Goal: Task Accomplishment & Management: Manage account settings

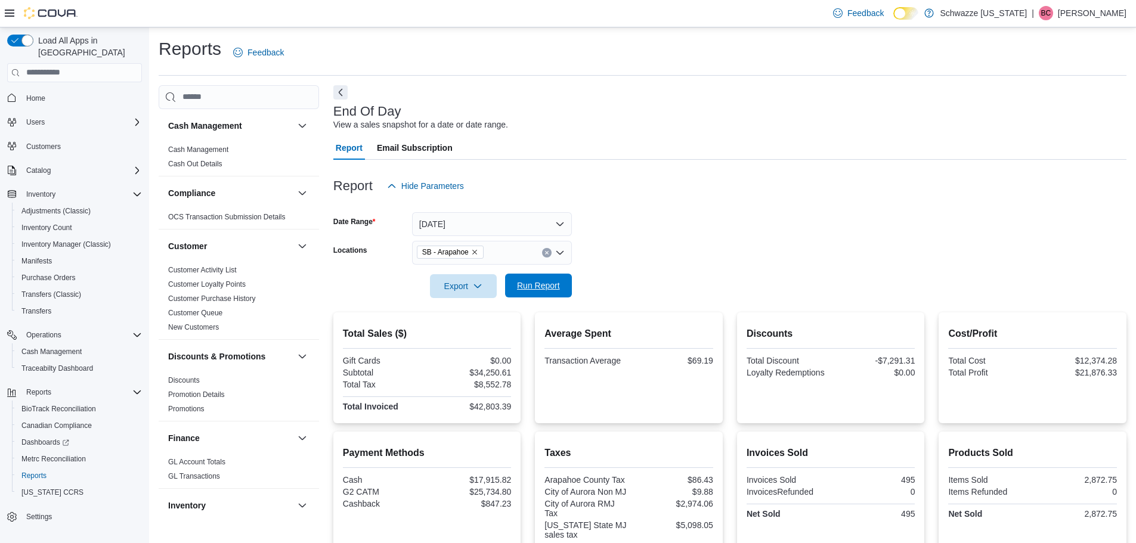
click at [567, 289] on button "Run Report" at bounding box center [538, 286] width 67 height 24
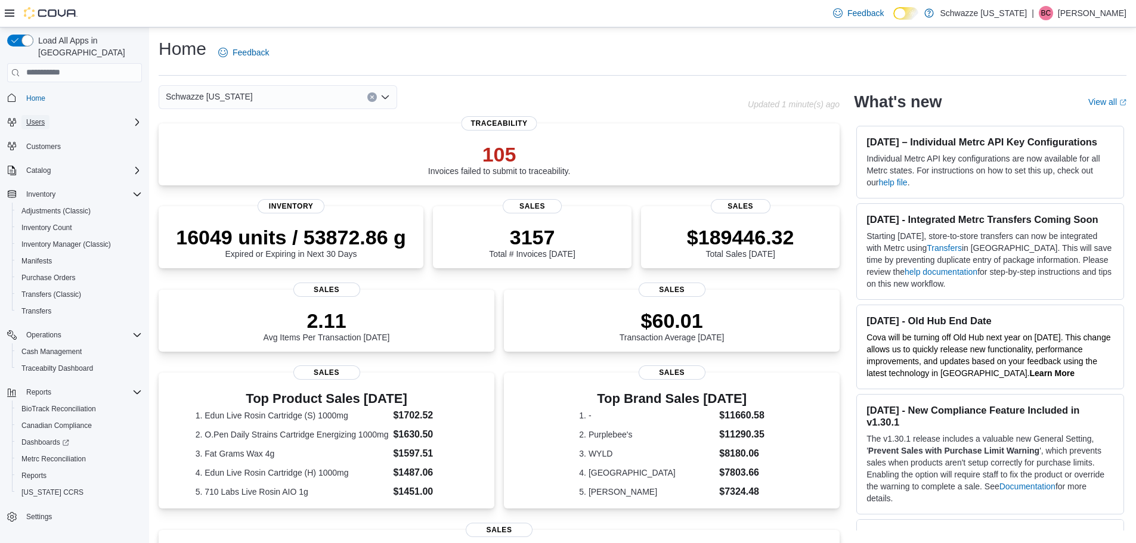
click at [50, 115] on button "Users" at bounding box center [35, 122] width 28 height 14
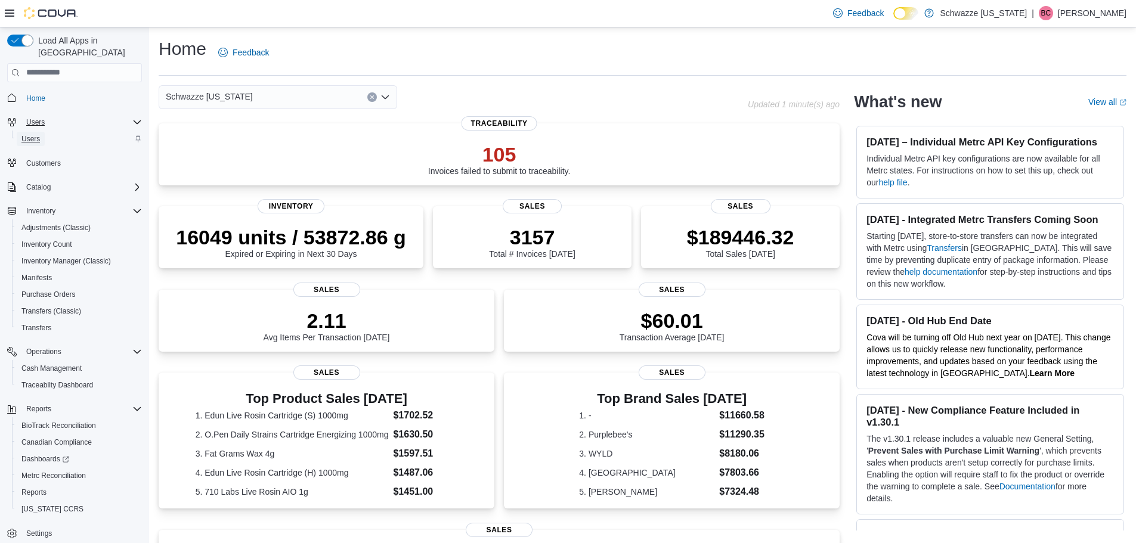
click at [32, 134] on span "Users" at bounding box center [30, 139] width 18 height 10
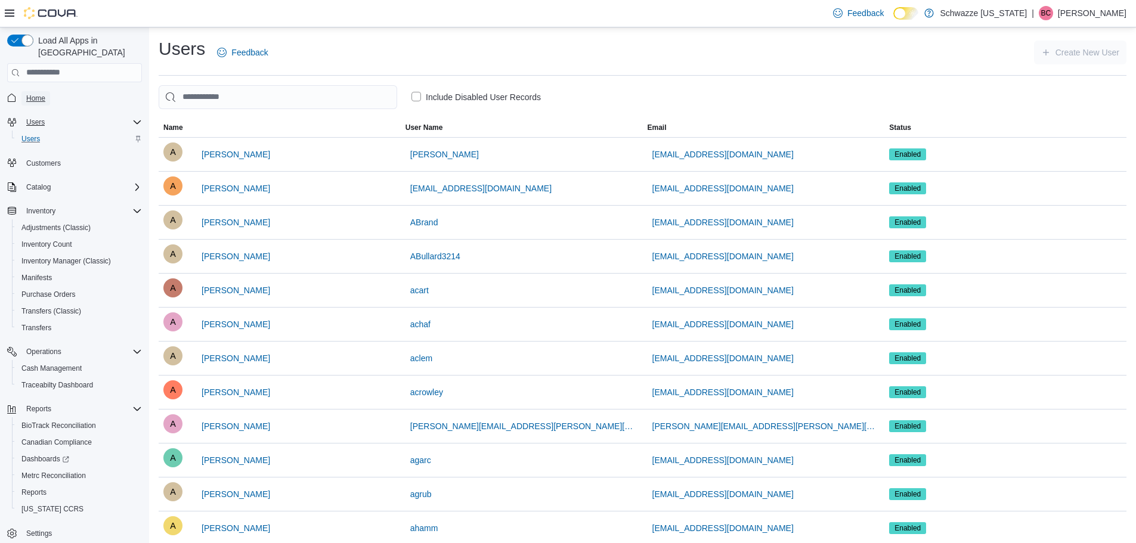
click at [37, 91] on span "Home" at bounding box center [35, 98] width 19 height 14
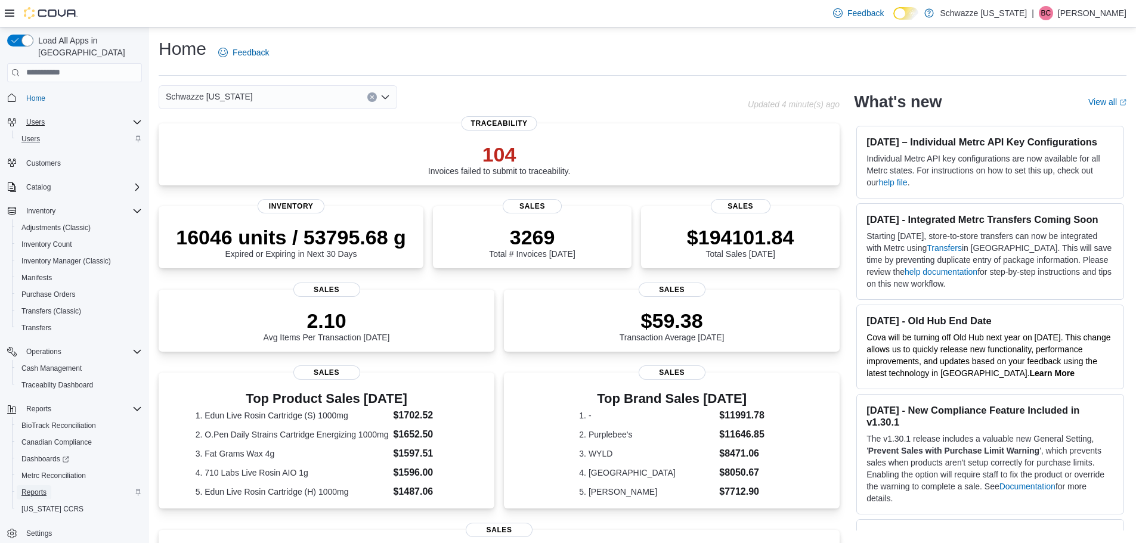
click at [42, 486] on span "Reports" at bounding box center [33, 493] width 25 height 14
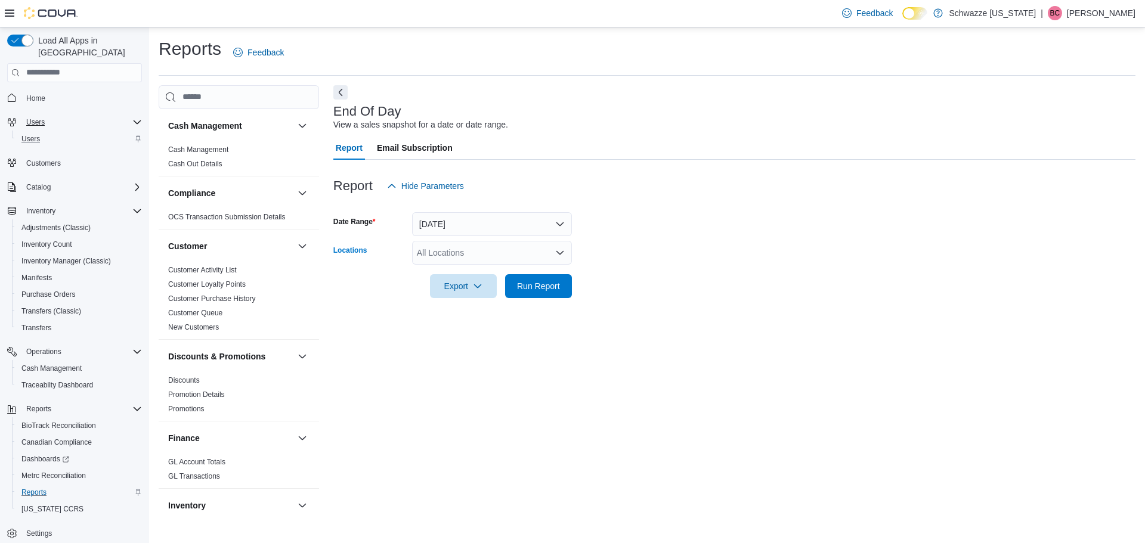
click at [456, 255] on div "All Locations" at bounding box center [492, 253] width 160 height 24
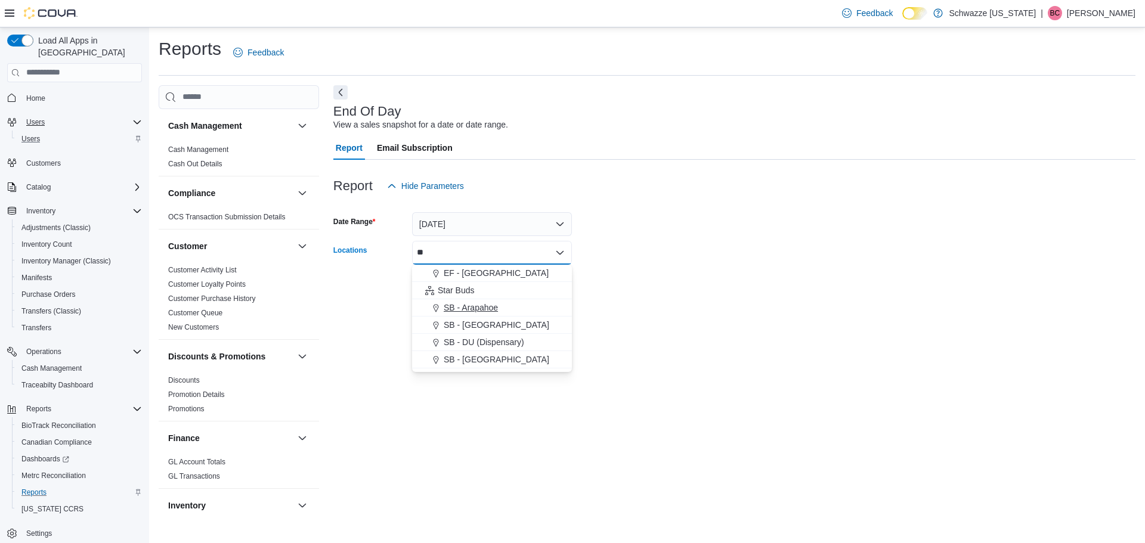
type input "**"
click at [468, 301] on button "SB - Arapahoe" at bounding box center [492, 307] width 160 height 17
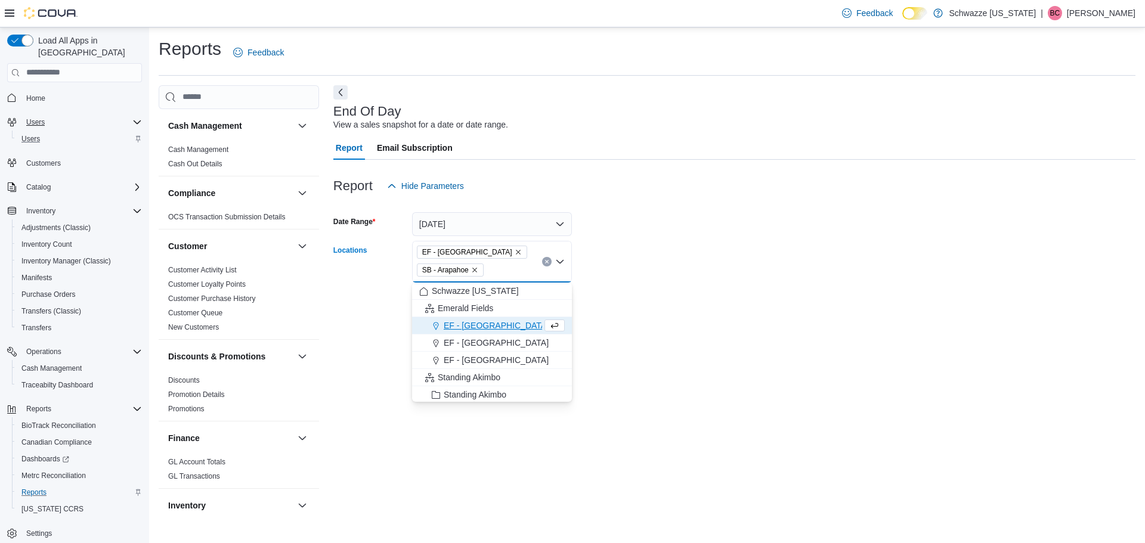
drag, startPoint x: 468, startPoint y: 252, endPoint x: 621, endPoint y: 229, distance: 154.5
click at [515, 252] on icon "Remove EF - Glendale from selection in this group" at bounding box center [518, 252] width 7 height 7
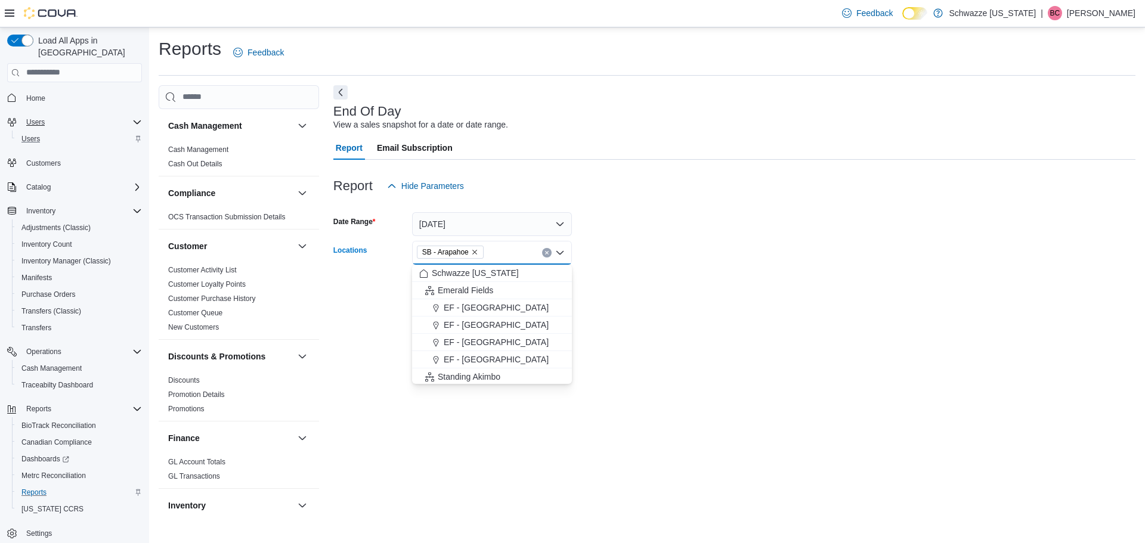
drag, startPoint x: 678, startPoint y: 249, endPoint x: 664, endPoint y: 255, distance: 14.4
click at [679, 249] on form "Date Range Today Locations SB - Arapahoe Combo box. Selected. SB - Arapahoe. Pr…" at bounding box center [734, 248] width 802 height 100
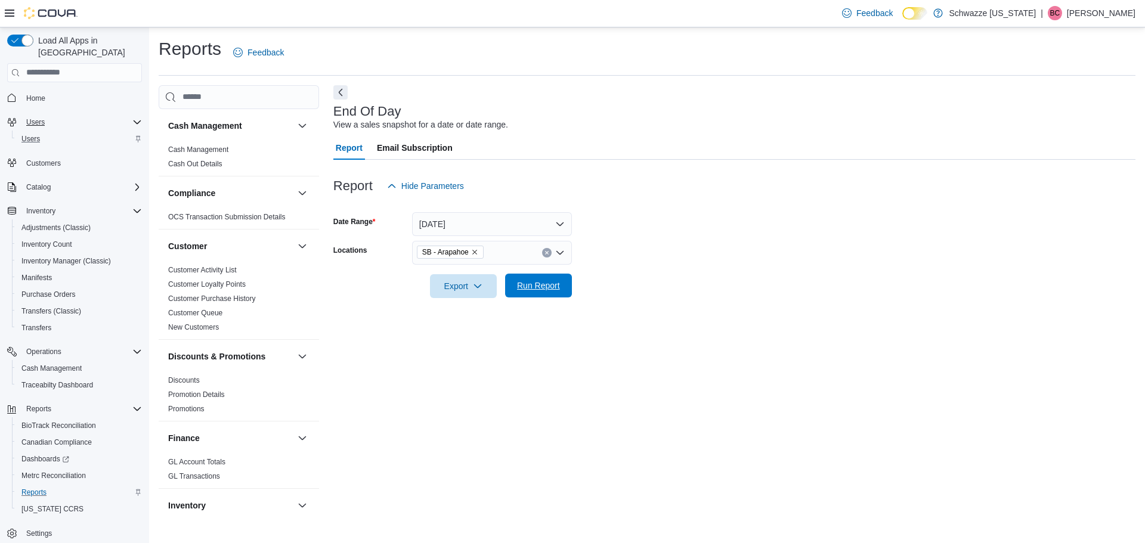
click at [558, 288] on span "Run Report" at bounding box center [538, 286] width 43 height 12
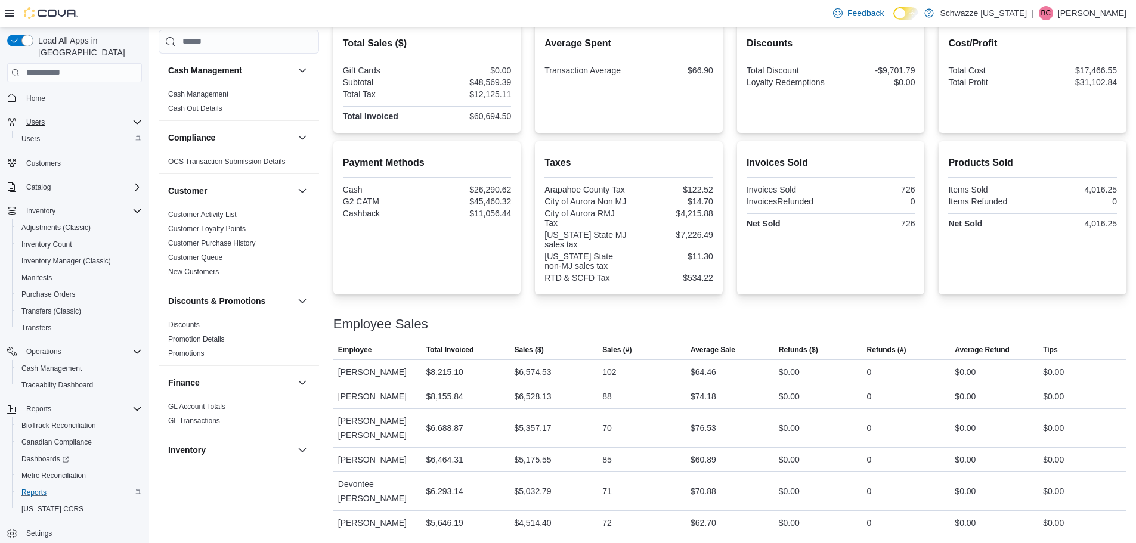
scroll to position [298, 0]
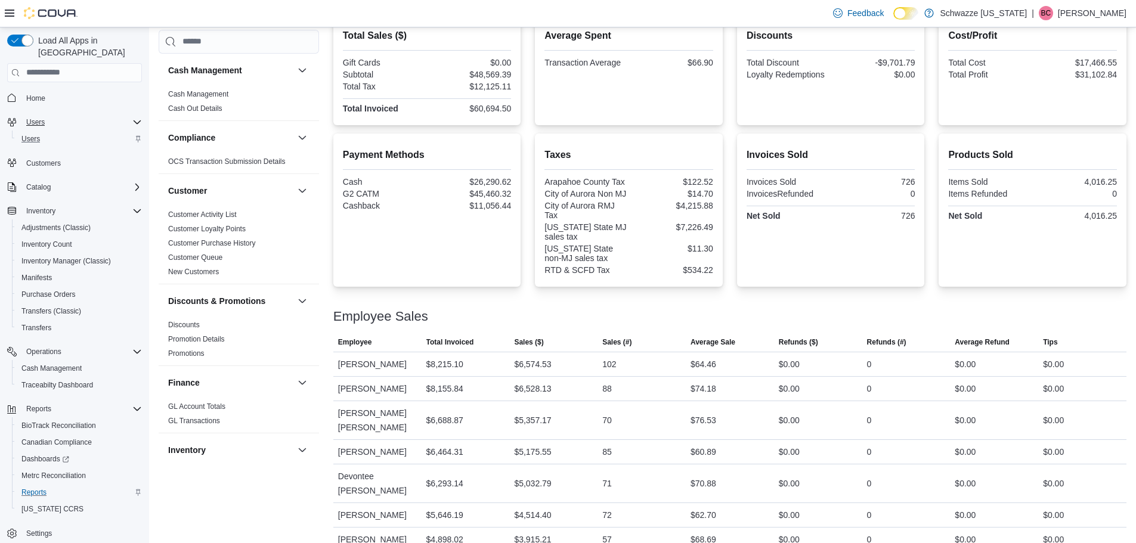
click at [709, 304] on div at bounding box center [729, 302] width 793 height 14
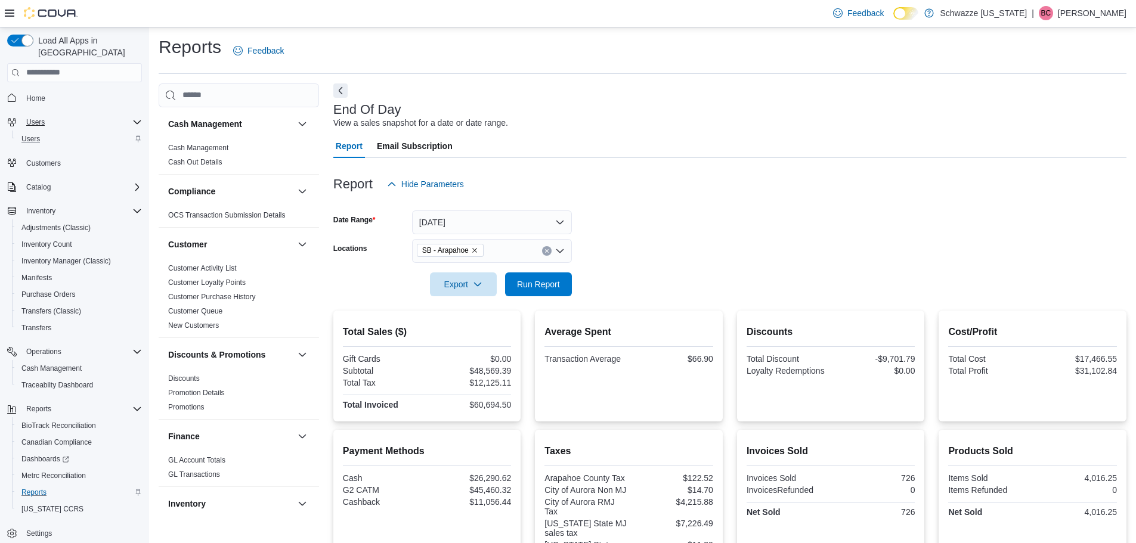
scroll to position [0, 0]
click at [47, 364] on span "Cash Management" at bounding box center [51, 369] width 60 height 10
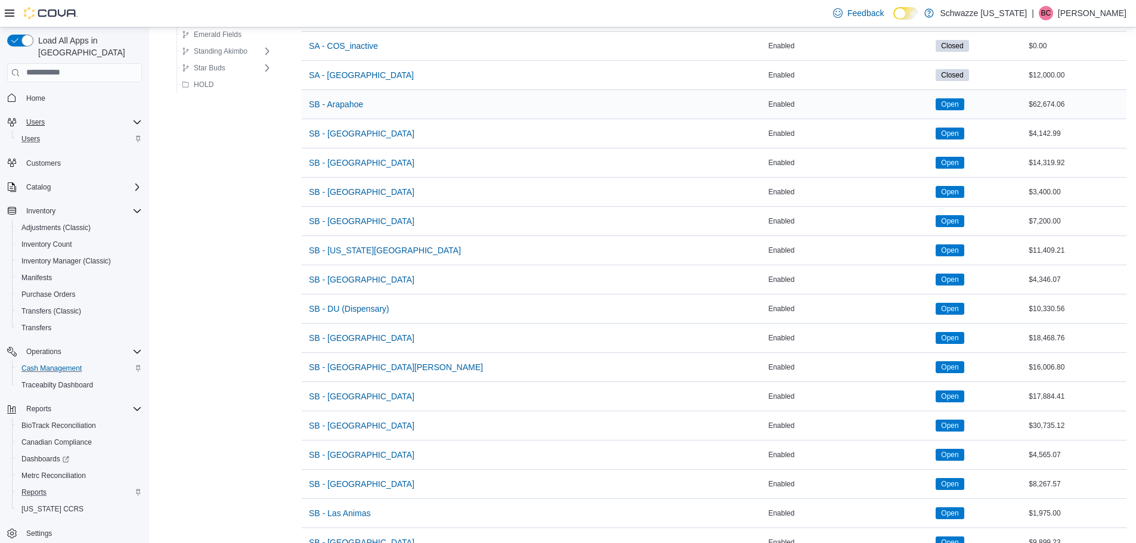
scroll to position [179, 0]
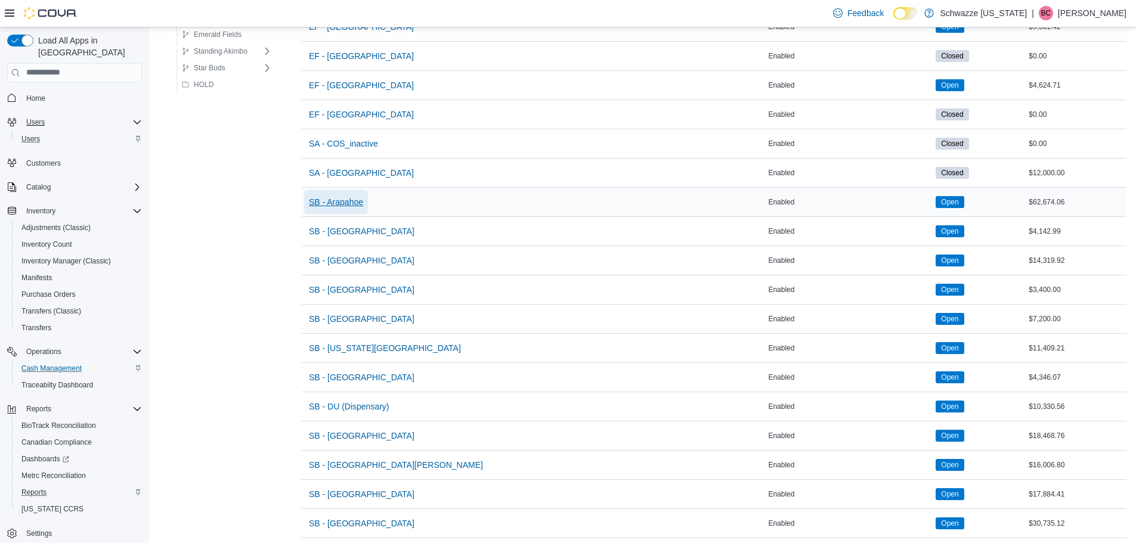
click at [331, 202] on span "SB - Arapahoe" at bounding box center [336, 202] width 54 height 12
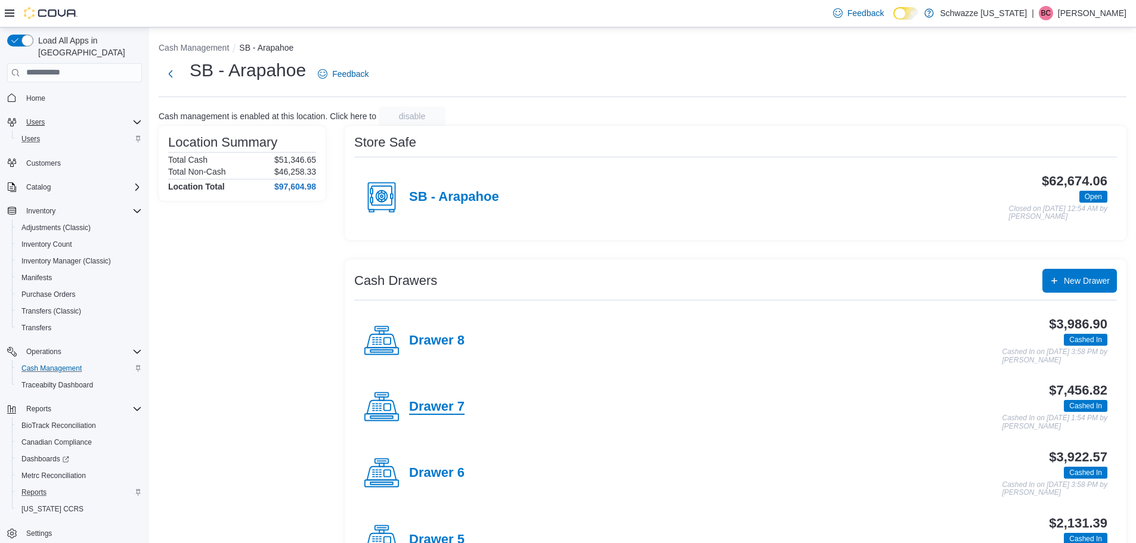
click at [443, 412] on h4 "Drawer 7" at bounding box center [436, 408] width 55 height 16
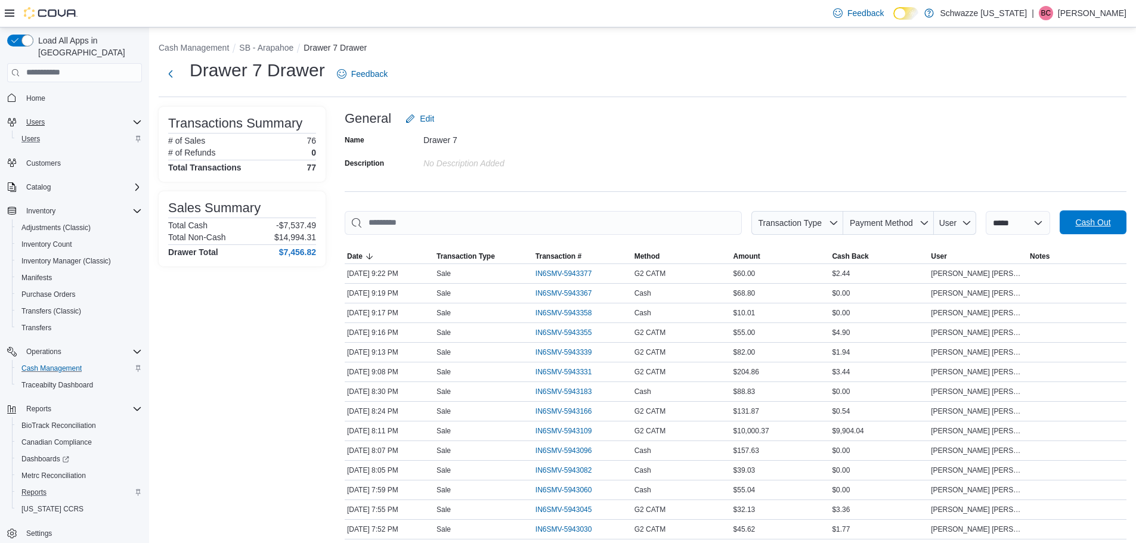
click at [1127, 214] on button "Cash Out" at bounding box center [1093, 223] width 67 height 24
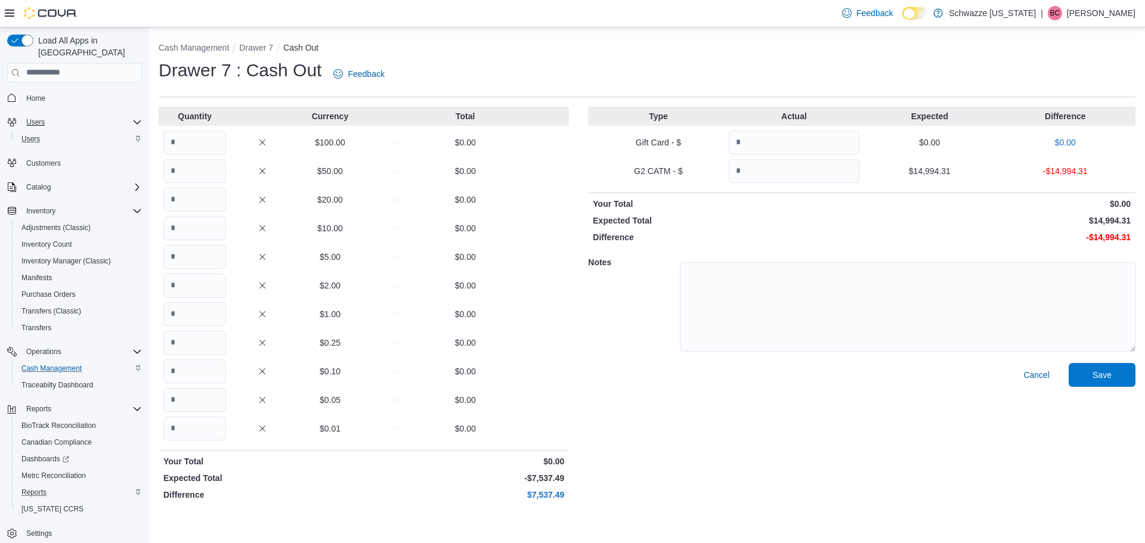
click at [1145, 239] on div "Cash Management Drawer 7 Cash Out Drawer 7 : Cash Out Feedback Quantity Currenc…" at bounding box center [647, 271] width 996 height 488
click at [16, 177] on div "Catalog" at bounding box center [74, 187] width 135 height 21
drag, startPoint x: 988, startPoint y: 73, endPoint x: 324, endPoint y: 175, distance: 671.6
click at [926, 98] on div "Cash Management Drawer 7 Cash Out Drawer 7 : Cash Out Feedback Quantity Currenc…" at bounding box center [647, 271] width 996 height 488
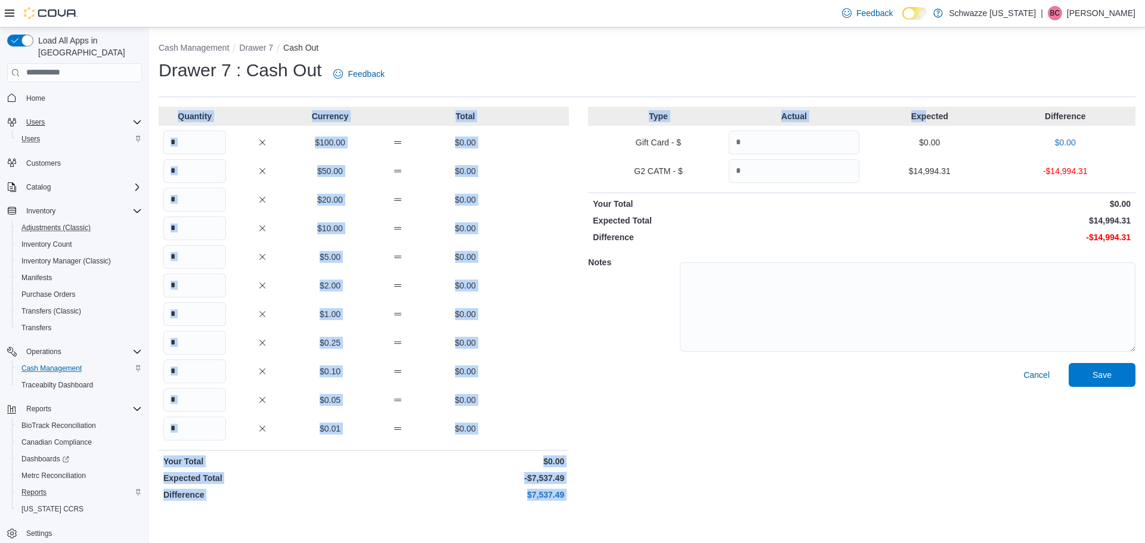
drag, startPoint x: 83, startPoint y: 228, endPoint x: 394, endPoint y: 180, distance: 314.5
click at [208, 187] on div "Load All Apps in New Hub Home Users Users Customers Catalog Inventory Adjustmen…" at bounding box center [572, 285] width 1145 height 516
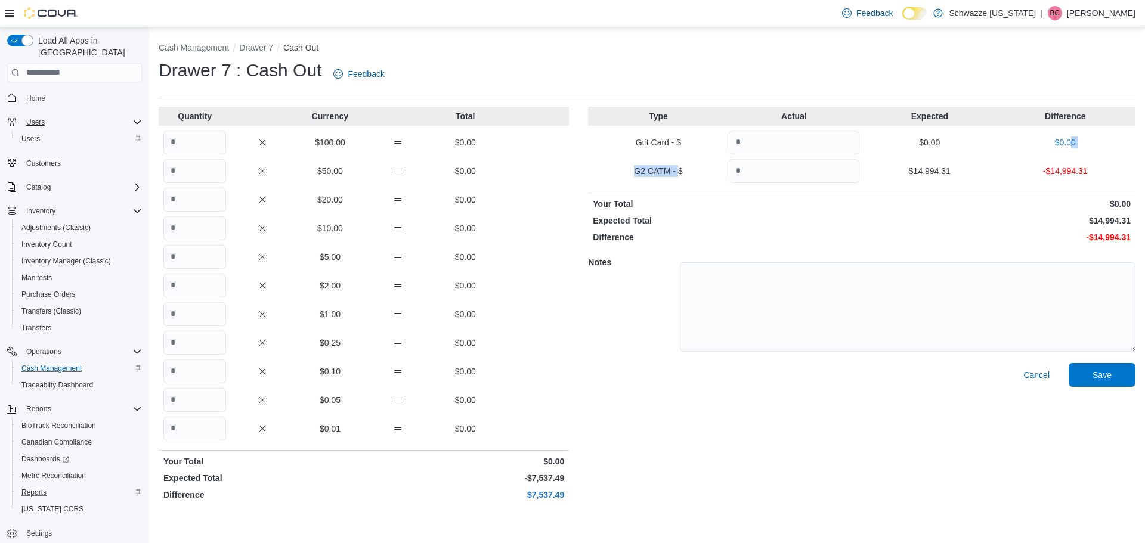
click at [1145, 113] on div "Cash Management Drawer 7 Cash Out Drawer 7 : Cash Out Feedback Quantity Currenc…" at bounding box center [647, 271] width 996 height 488
click at [191, 307] on input "Quantity" at bounding box center [194, 314] width 63 height 24
type input "***"
click at [212, 254] on input "Quantity" at bounding box center [194, 257] width 63 height 24
click at [192, 428] on input "Quantity" at bounding box center [194, 429] width 63 height 24
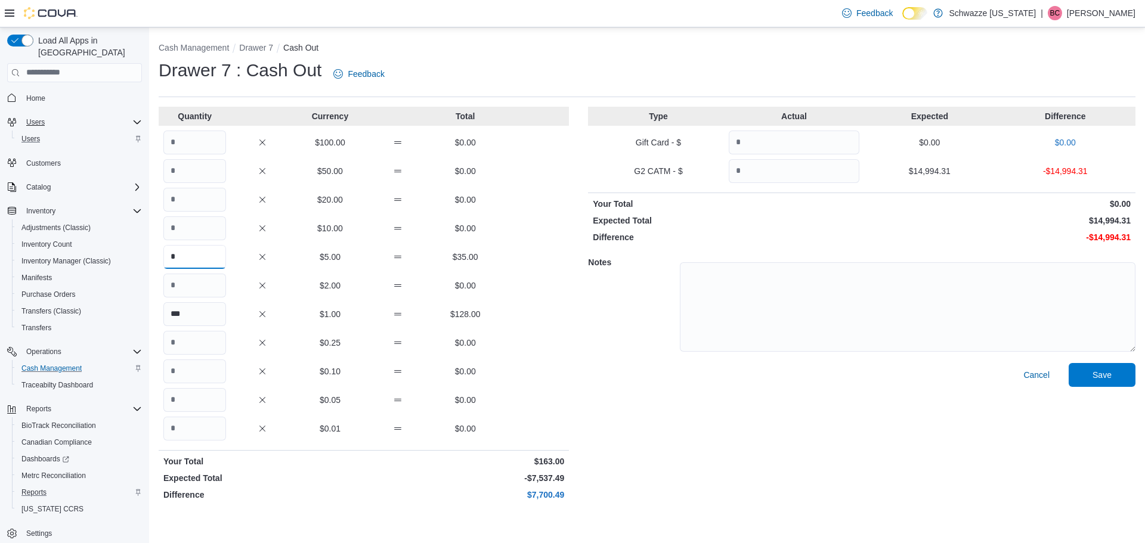
click at [197, 257] on input "*" at bounding box center [194, 257] width 63 height 24
type input "*"
click at [175, 239] on input "Quantity" at bounding box center [194, 229] width 63 height 24
type input "*"
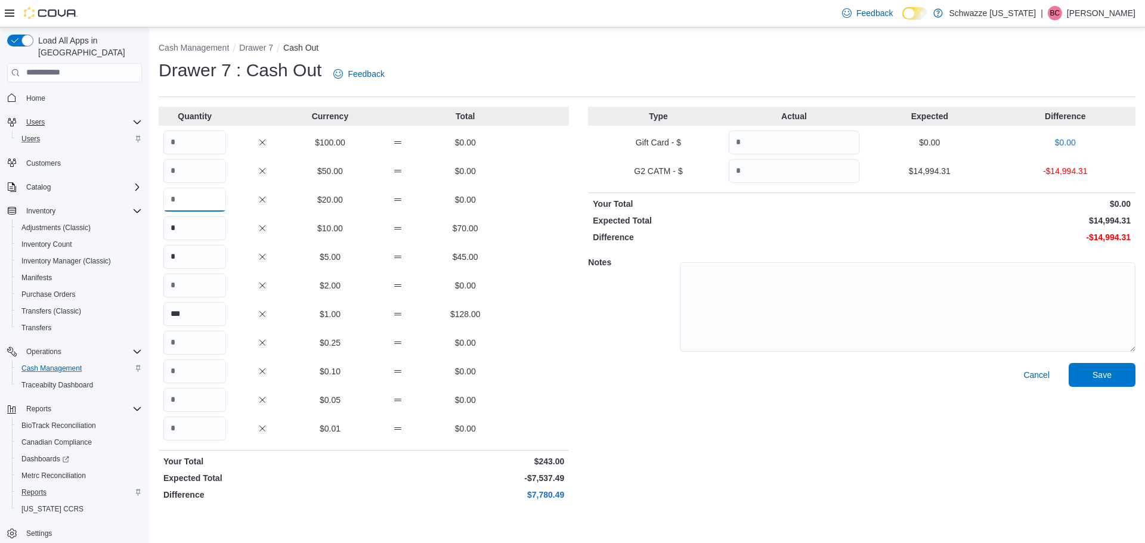
click at [196, 194] on input "Quantity" at bounding box center [194, 200] width 63 height 24
type input "**"
click at [206, 175] on input "Quantity" at bounding box center [194, 171] width 63 height 24
click at [199, 148] on input "Quantity" at bounding box center [194, 143] width 63 height 24
type input "*"
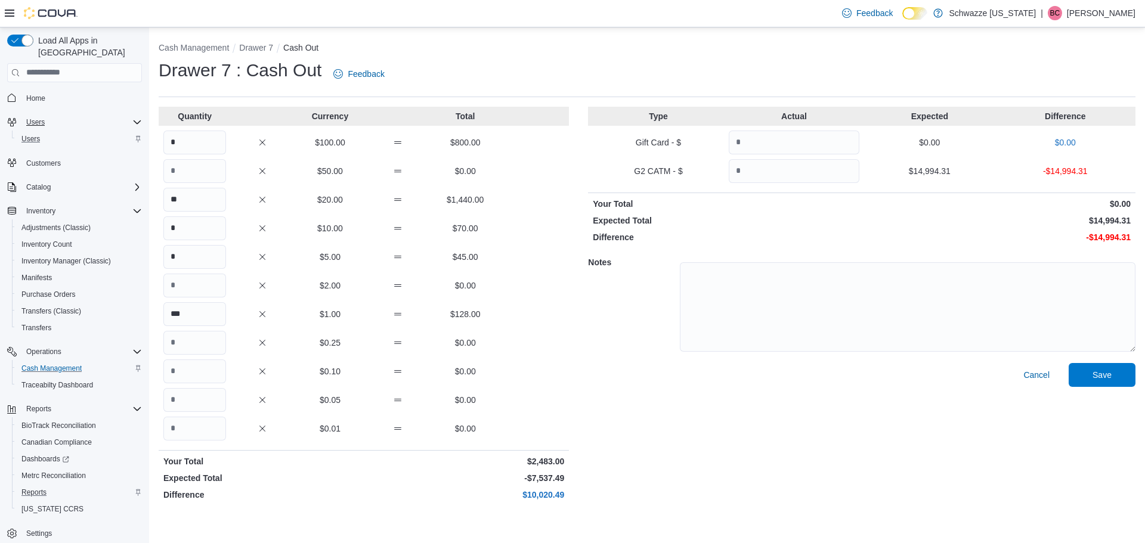
click at [623, 331] on div "Notes" at bounding box center [862, 305] width 548 height 115
click at [608, 445] on div "Cancel Save" at bounding box center [862, 434] width 548 height 143
drag, startPoint x: 482, startPoint y: 272, endPoint x: 518, endPoint y: 302, distance: 47.0
click at [483, 283] on div "Quantity Currency Total * $100.00 $800.00 $50.00 $0.00 ** $20.00 $1,440.00 * $1…" at bounding box center [364, 306] width 410 height 399
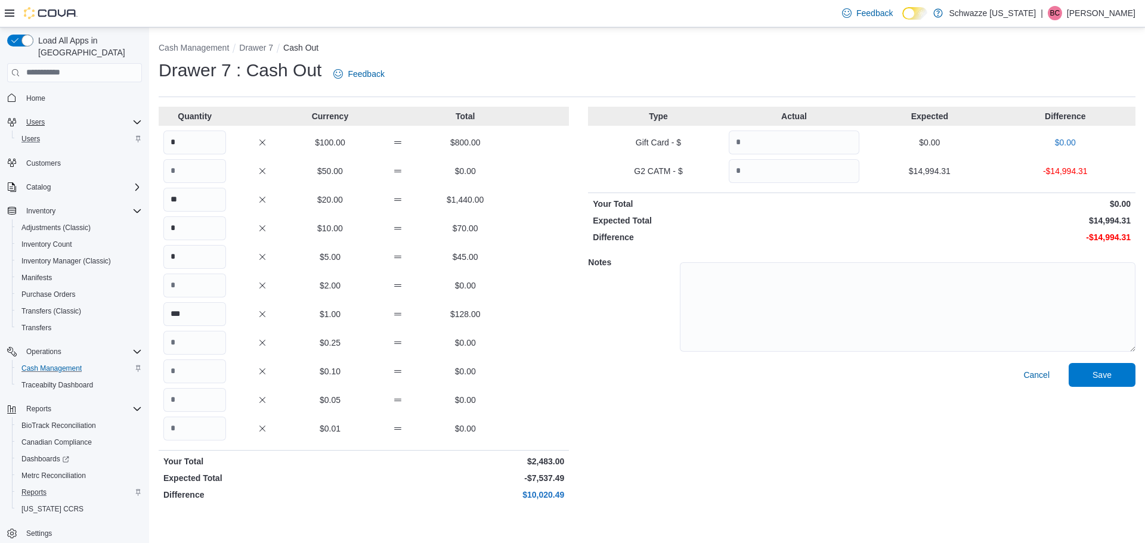
click at [591, 319] on div "Notes" at bounding box center [862, 305] width 548 height 115
click at [779, 165] on input "Quantity" at bounding box center [794, 171] width 131 height 24
click at [187, 438] on input "Quantity" at bounding box center [194, 429] width 63 height 24
type input "**"
click at [647, 504] on div "Cancel Save" at bounding box center [862, 434] width 548 height 143
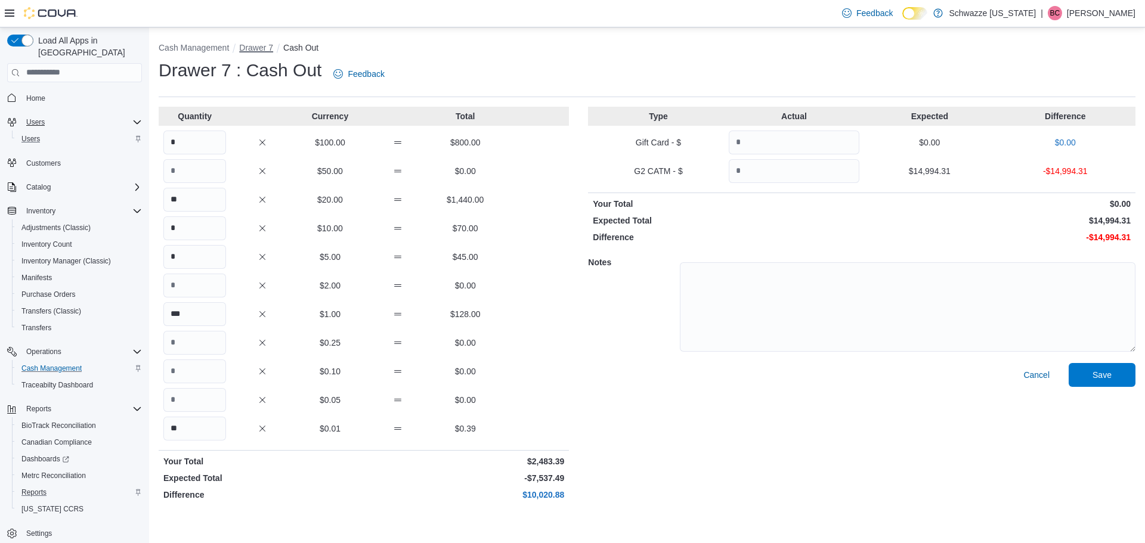
click at [272, 50] on button "Drawer 7" at bounding box center [256, 48] width 34 height 10
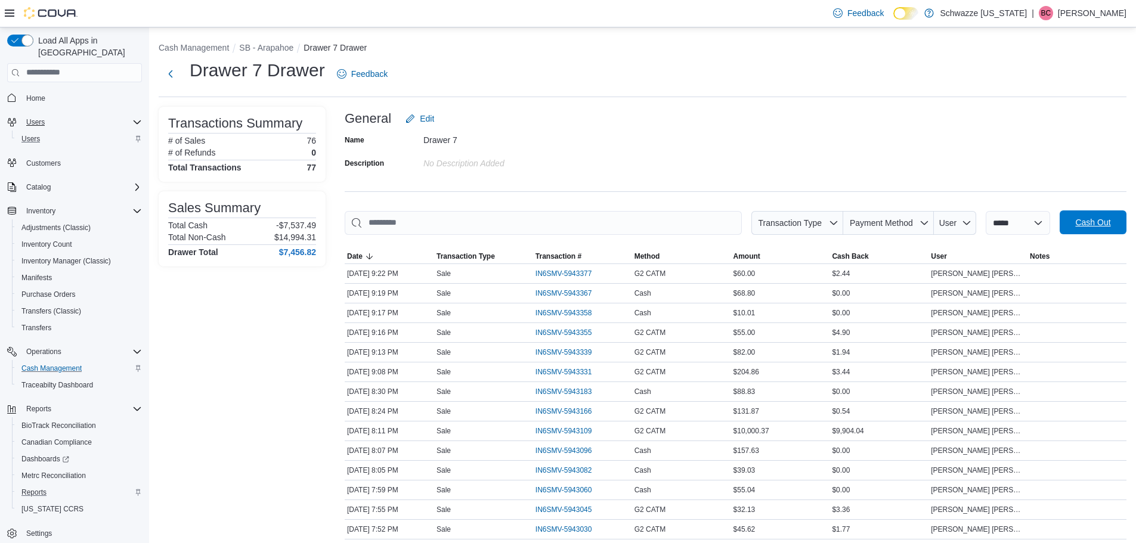
click at [1088, 224] on span "Cash Out" at bounding box center [1092, 223] width 35 height 12
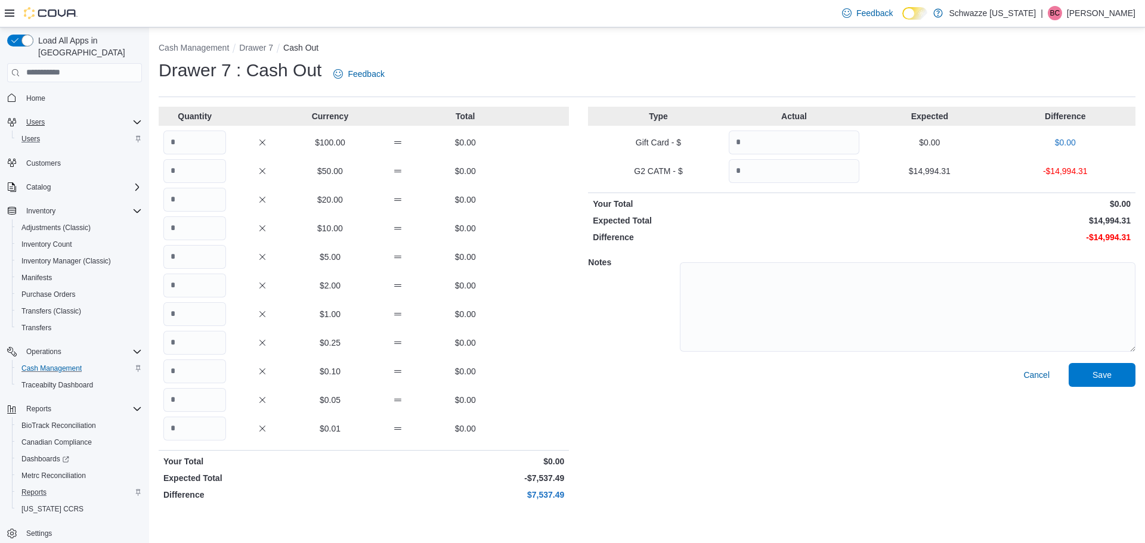
click at [586, 312] on div "Quantity Currency Total $100.00 $0.00 $50.00 $0.00 $20.00 $0.00 $10.00 $0.00 $5…" at bounding box center [647, 306] width 977 height 399
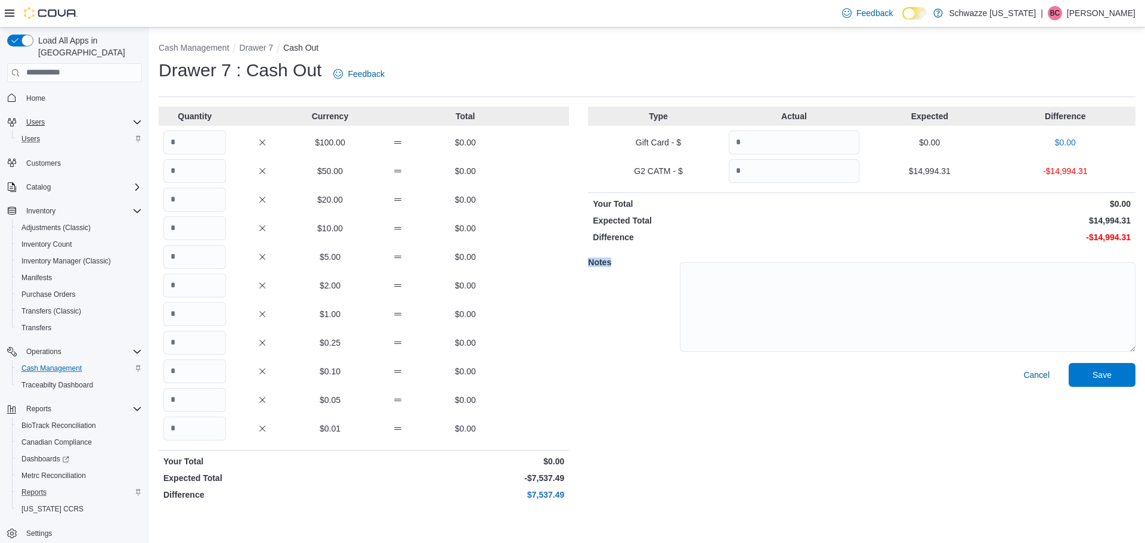
click at [586, 312] on div "Quantity Currency Total $100.00 $0.00 $50.00 $0.00 $20.00 $0.00 $10.00 $0.00 $5…" at bounding box center [647, 306] width 977 height 399
click at [604, 367] on div "Cancel Save" at bounding box center [862, 434] width 548 height 143
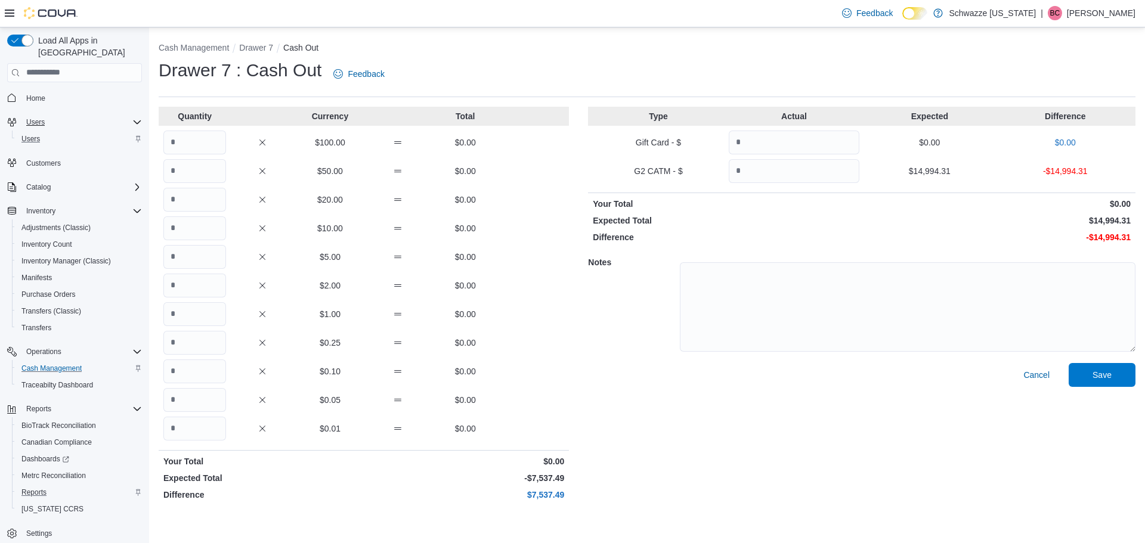
click at [614, 450] on div "Cancel Save" at bounding box center [862, 434] width 548 height 143
click at [258, 49] on button "Drawer 7" at bounding box center [256, 48] width 34 height 10
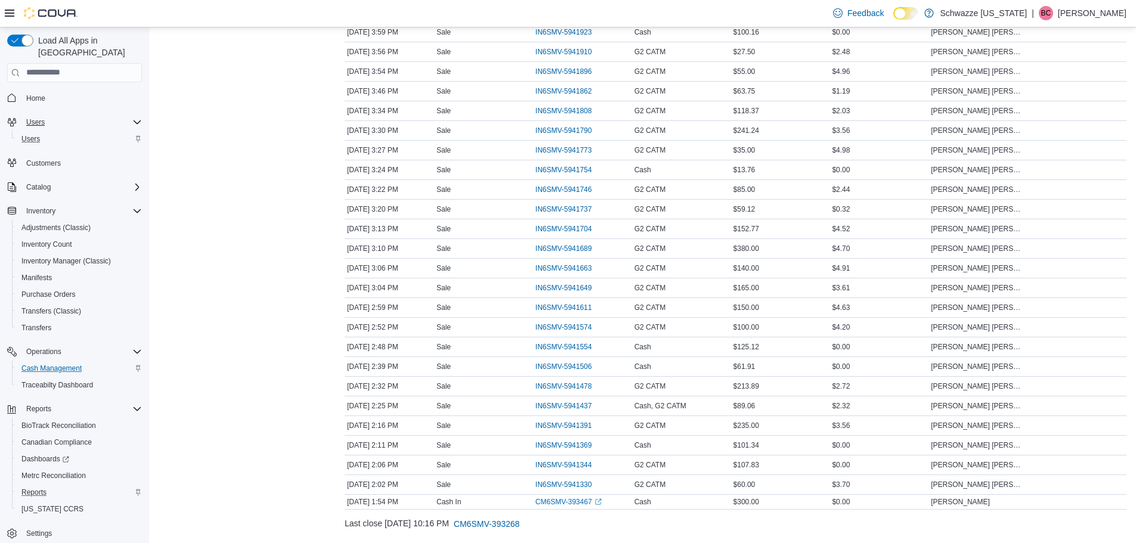
scroll to position [1294, 0]
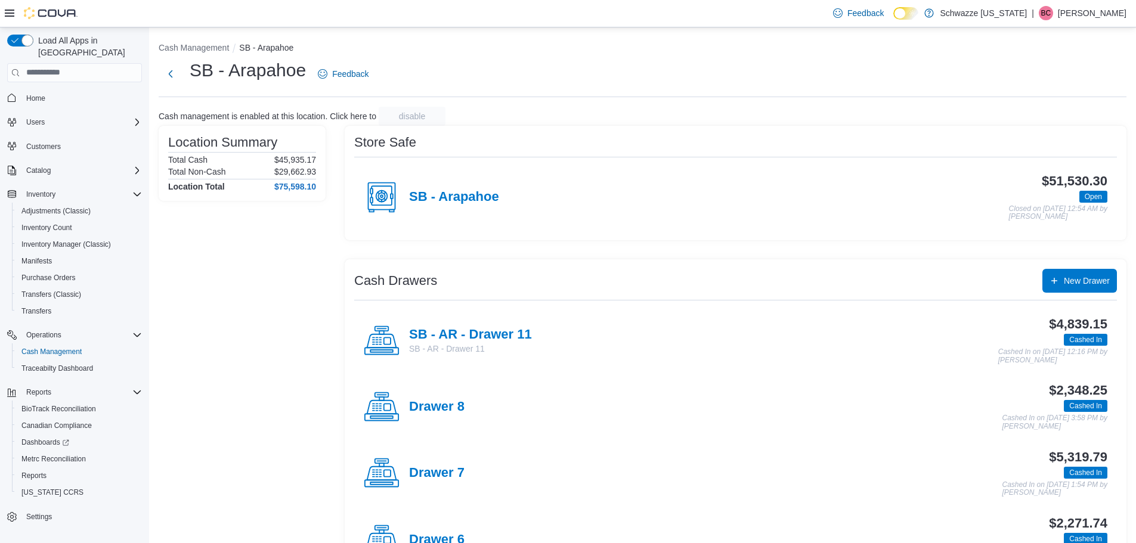
scroll to position [358, 0]
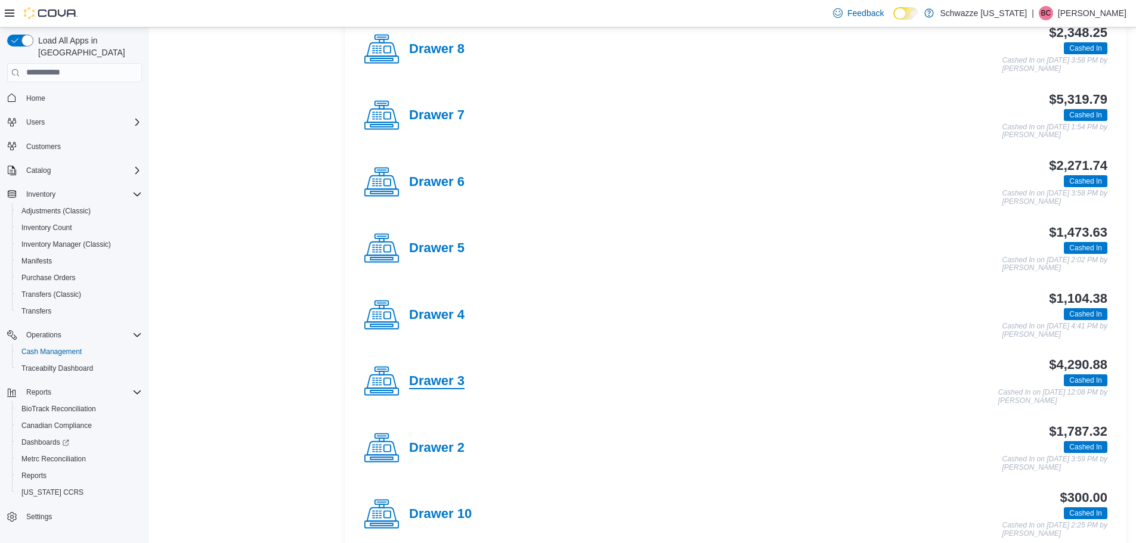
click at [420, 376] on h4 "Drawer 3" at bounding box center [436, 382] width 55 height 16
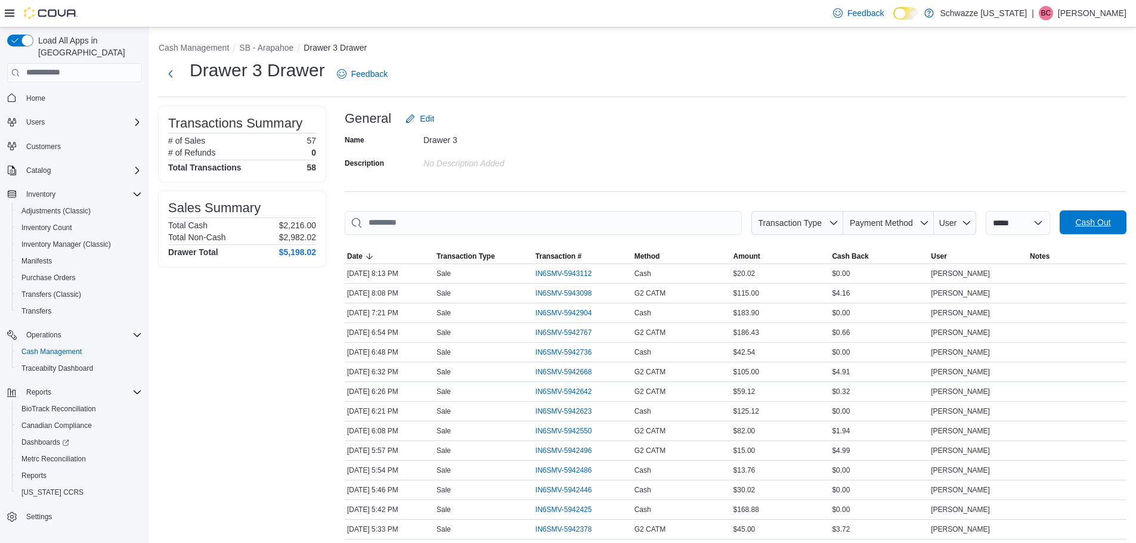
click at [1101, 215] on span "Cash Out" at bounding box center [1093, 223] width 52 height 24
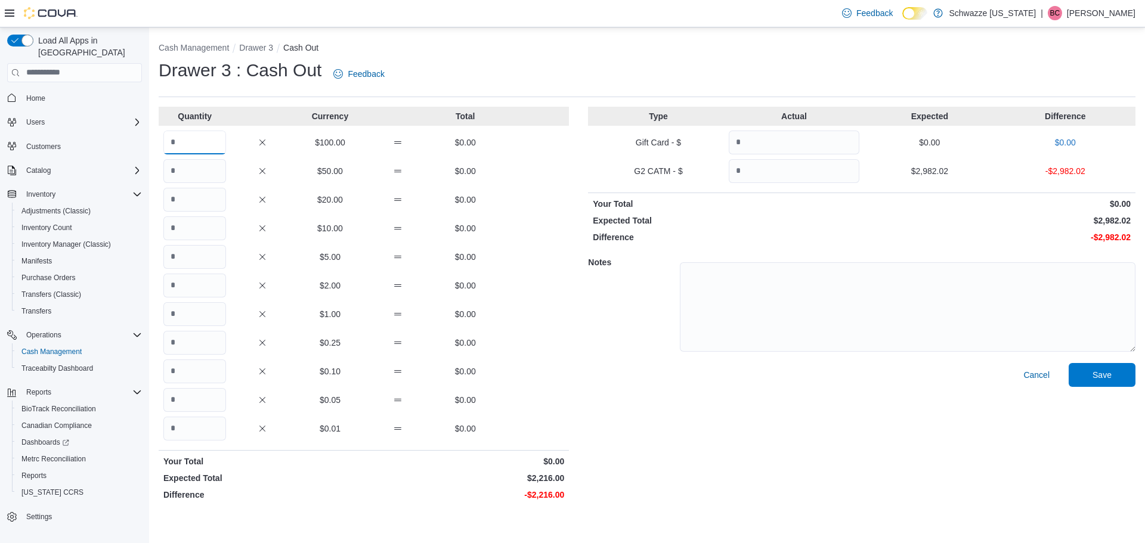
click at [197, 139] on input "Quantity" at bounding box center [194, 143] width 63 height 24
click at [211, 434] on input "Quantity" at bounding box center [194, 429] width 63 height 24
click at [202, 309] on input "Quantity" at bounding box center [194, 314] width 63 height 24
type input "**"
drag, startPoint x: 632, startPoint y: 385, endPoint x: 635, endPoint y: 379, distance: 6.7
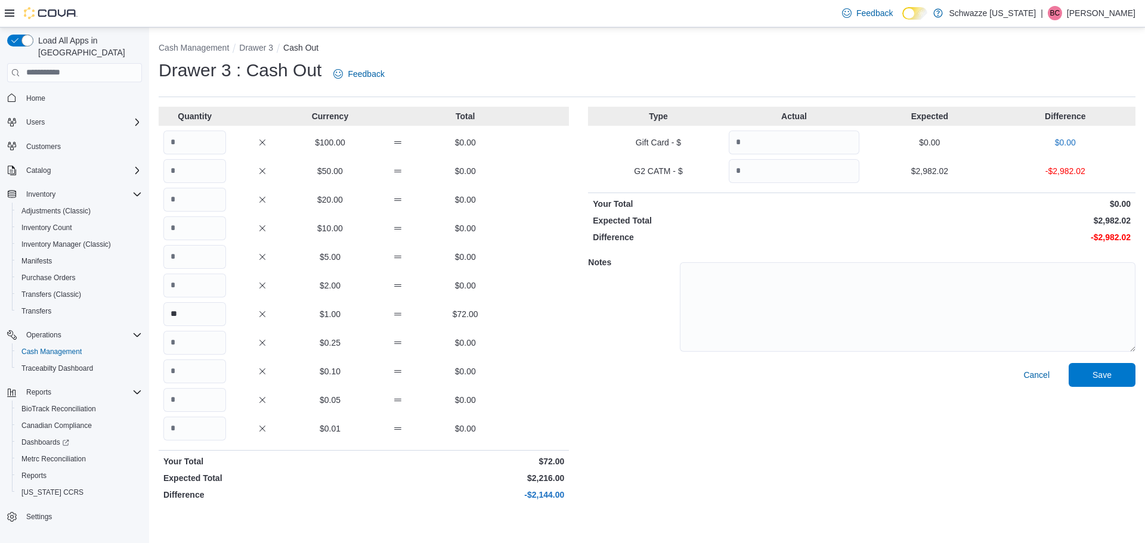
click at [635, 379] on div "Cancel Save" at bounding box center [862, 434] width 548 height 143
click at [205, 248] on input "Quantity" at bounding box center [194, 257] width 63 height 24
type input "**"
click at [208, 235] on input "Quantity" at bounding box center [194, 229] width 63 height 24
type input "*"
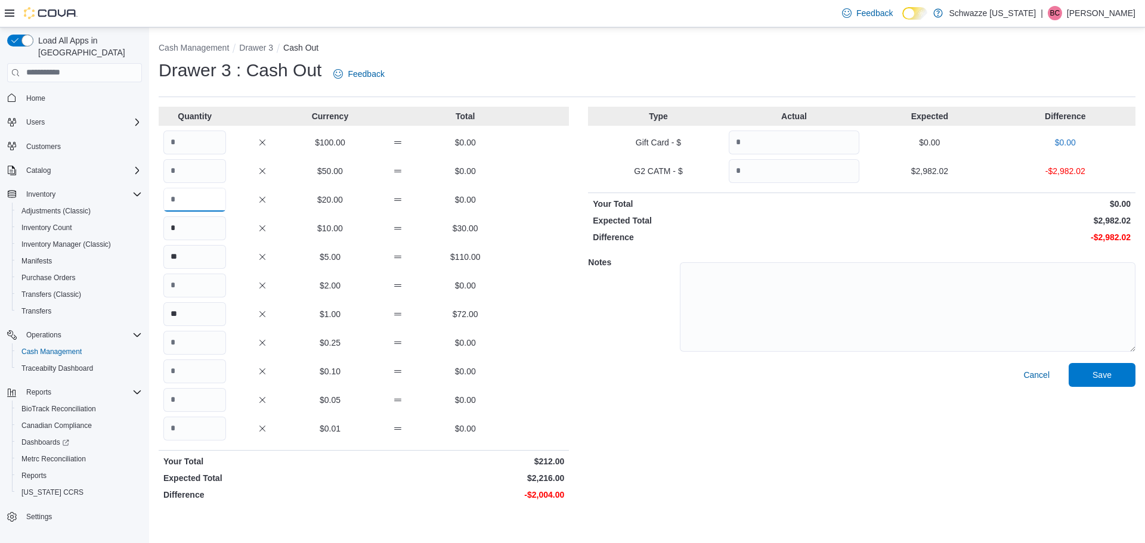
click at [196, 209] on input "Quantity" at bounding box center [194, 200] width 63 height 24
type input "**"
click at [177, 168] on input "Quantity" at bounding box center [194, 171] width 63 height 24
click at [186, 150] on input "Quantity" at bounding box center [194, 143] width 63 height 24
type input "*"
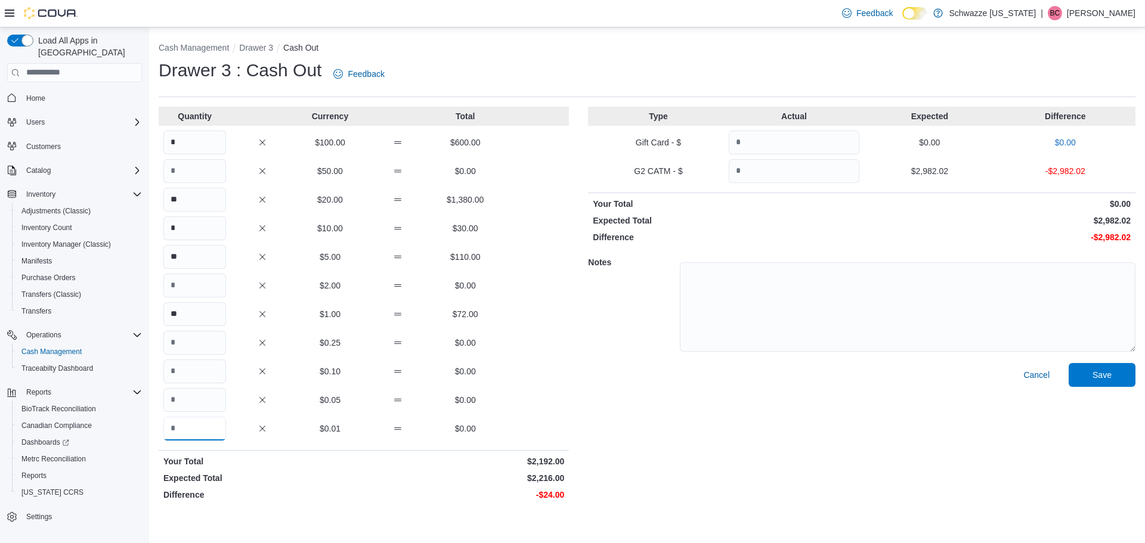
click at [203, 428] on input "Quantity" at bounding box center [194, 429] width 63 height 24
type input "****"
click at [756, 172] on input "Quantity" at bounding box center [794, 171] width 131 height 24
type input "*******"
click at [790, 431] on div "Cancel Save" at bounding box center [862, 434] width 548 height 143
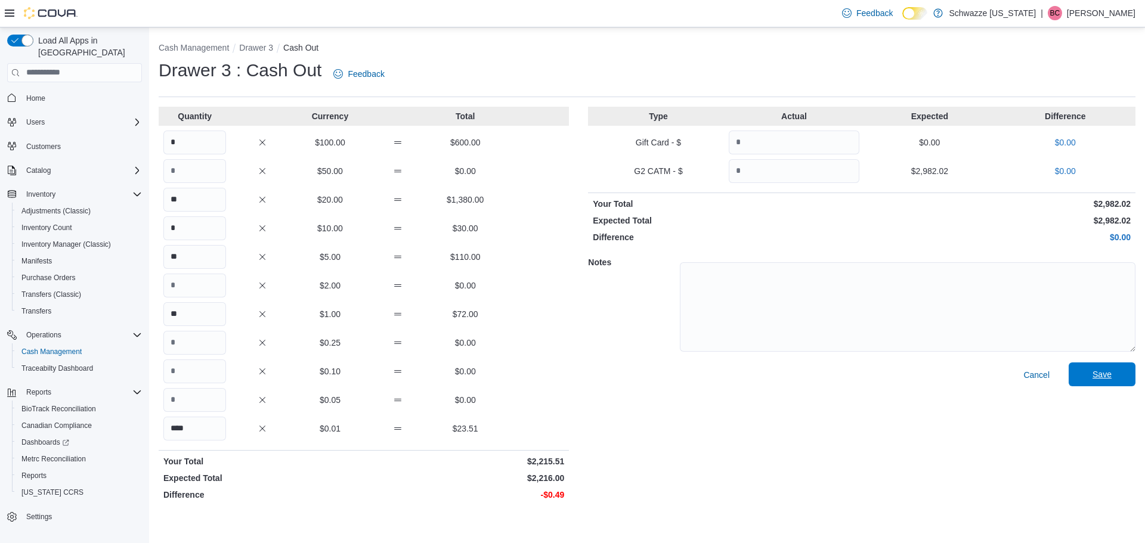
click at [1108, 367] on span "Save" at bounding box center [1102, 375] width 52 height 24
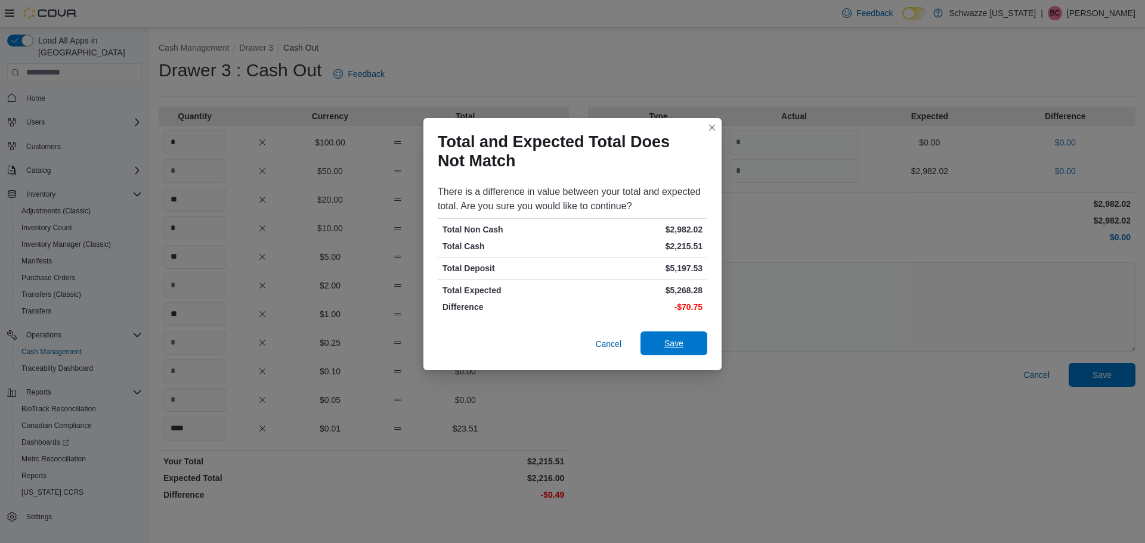
click at [670, 354] on span "Save" at bounding box center [674, 344] width 52 height 24
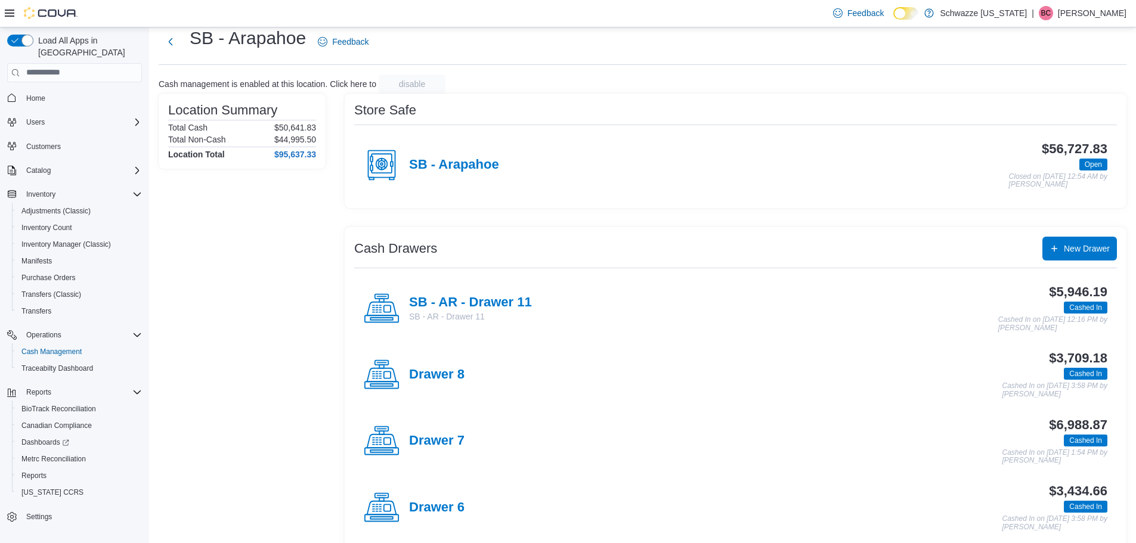
scroll to position [60, 0]
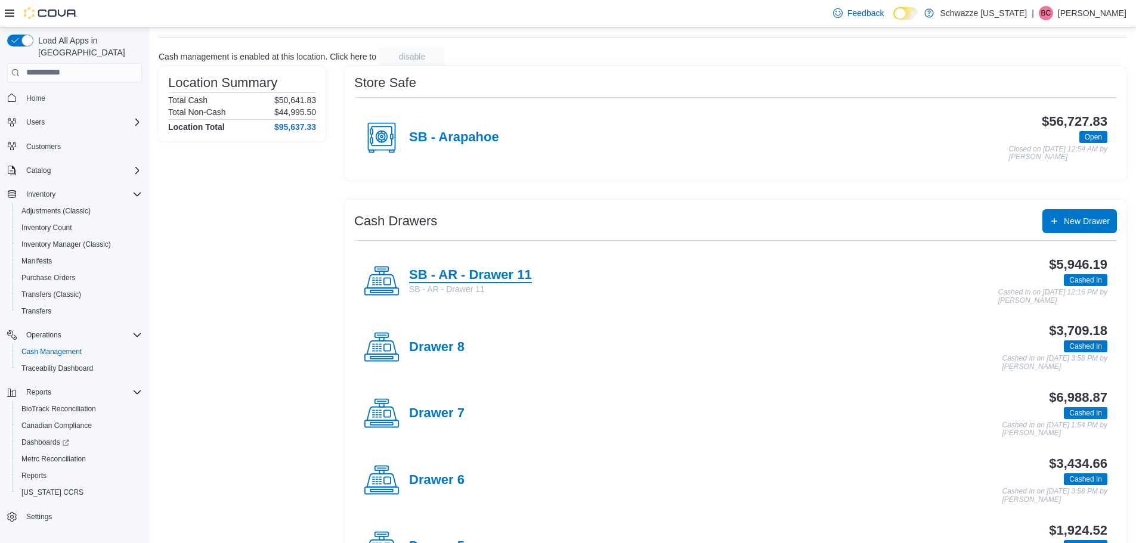
click at [481, 274] on h4 "SB - AR - Drawer 11" at bounding box center [470, 276] width 123 height 16
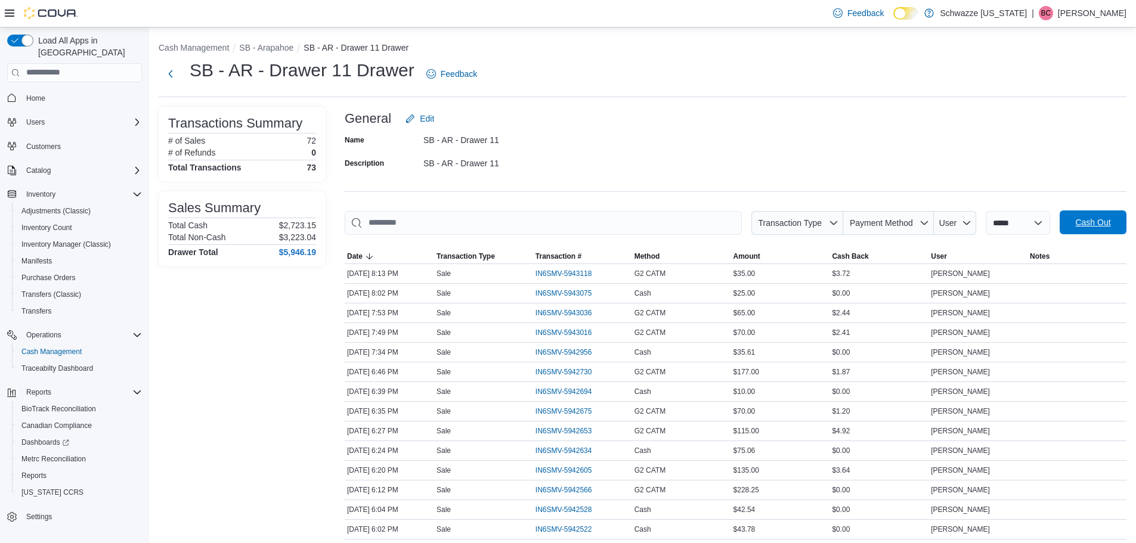
click at [1102, 224] on span "Cash Out" at bounding box center [1092, 223] width 35 height 12
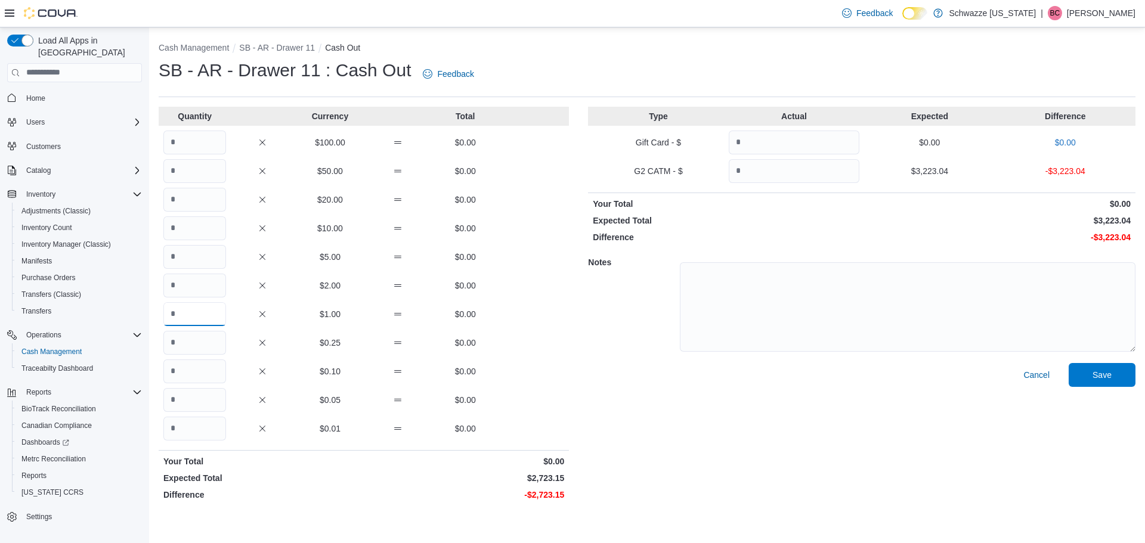
click at [206, 318] on input "Quantity" at bounding box center [194, 314] width 63 height 24
type input "***"
click at [206, 259] on input "Quantity" at bounding box center [194, 257] width 63 height 24
type input "**"
click at [212, 227] on input "Quantity" at bounding box center [194, 229] width 63 height 24
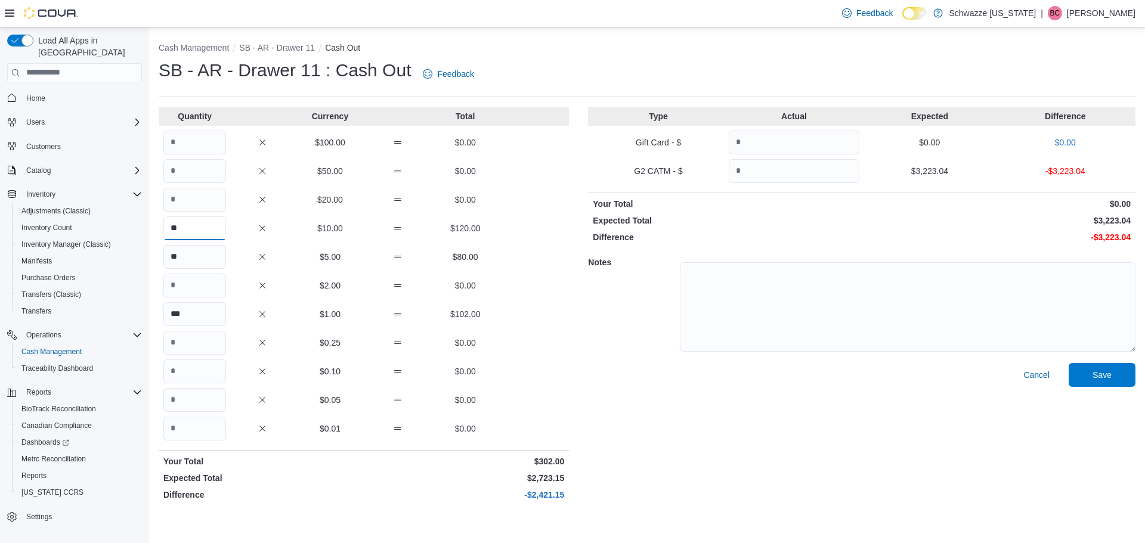
type input "**"
click at [214, 196] on input "Quantity" at bounding box center [194, 200] width 63 height 24
type input "**"
click at [203, 166] on input "Quantity" at bounding box center [194, 171] width 63 height 24
click at [205, 161] on input "*" at bounding box center [194, 171] width 63 height 24
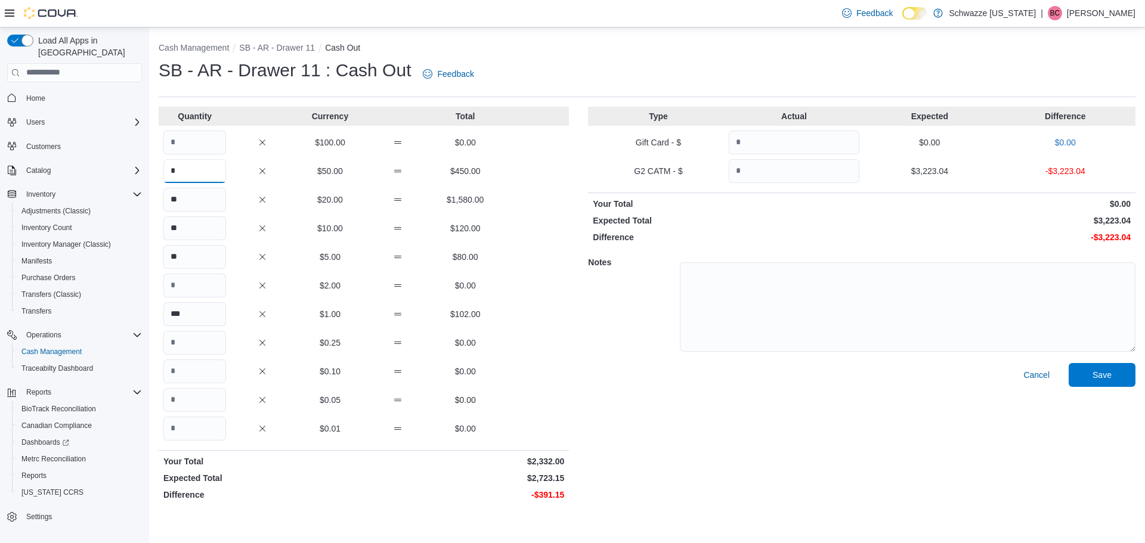
type input "*"
click at [213, 123] on div "Quantity Currency Total" at bounding box center [364, 116] width 410 height 19
click at [209, 131] on input "Quantity" at bounding box center [194, 143] width 63 height 24
type input "*"
click at [197, 428] on input "Quantity" at bounding box center [194, 429] width 63 height 24
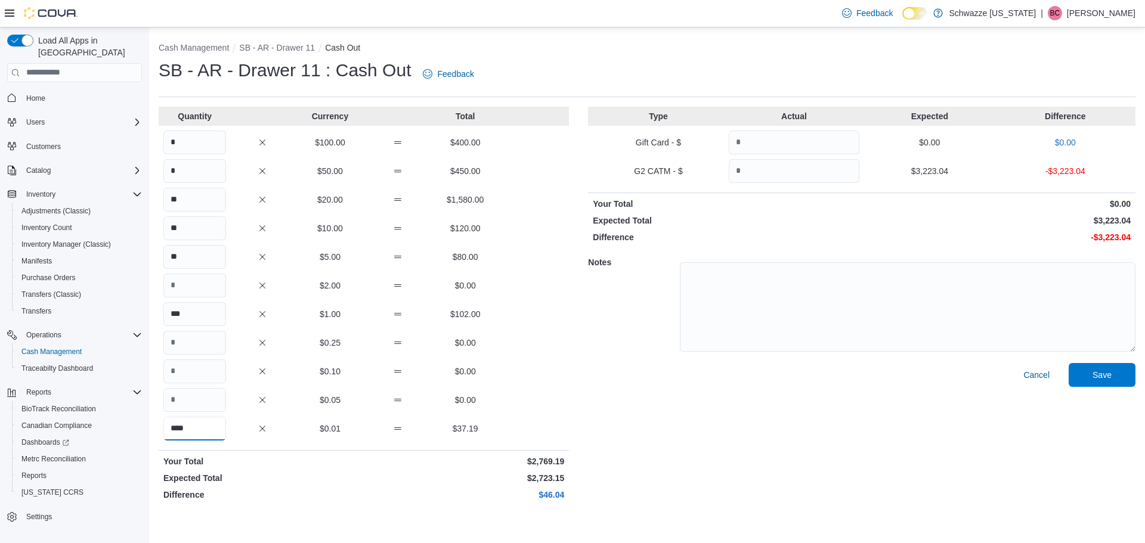
type input "****"
click at [815, 169] on input "Quantity" at bounding box center [794, 171] width 131 height 24
type input "*******"
drag, startPoint x: 759, startPoint y: 438, endPoint x: 914, endPoint y: 402, distance: 159.2
click at [761, 438] on div "Cancel Save" at bounding box center [862, 434] width 548 height 143
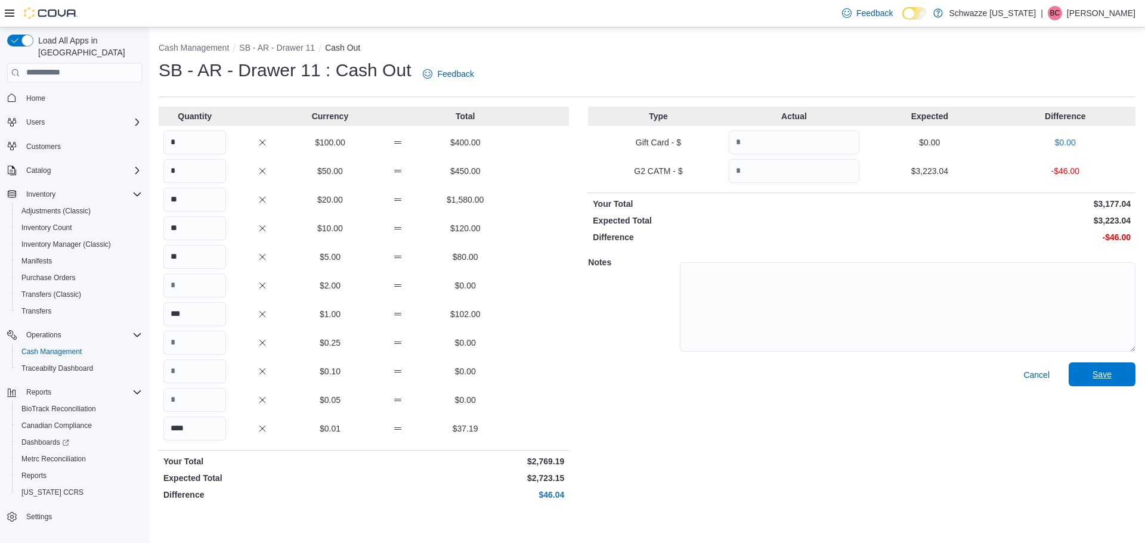
click at [1112, 372] on span "Save" at bounding box center [1102, 375] width 52 height 24
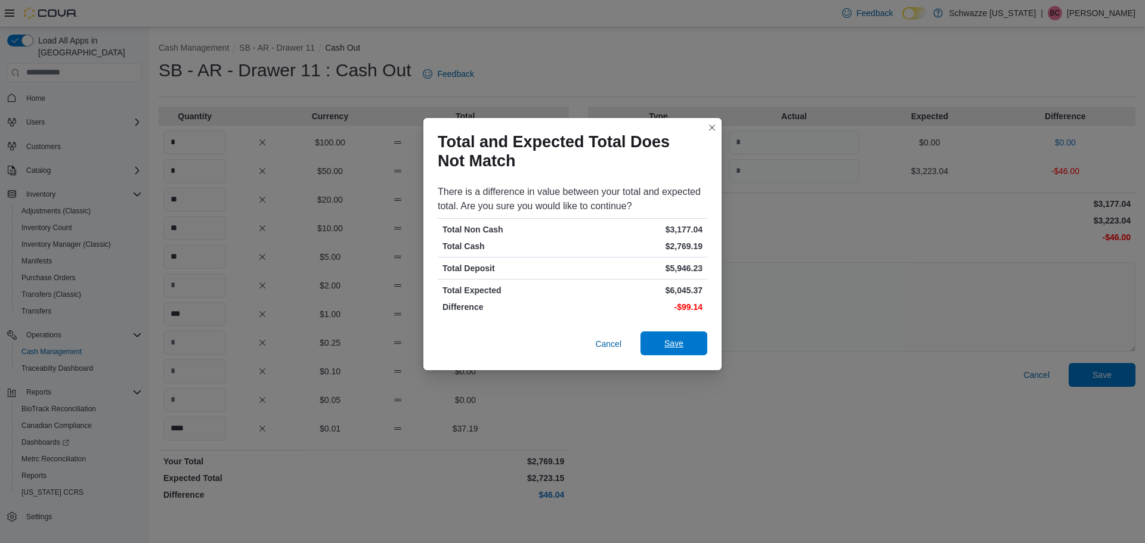
click at [683, 336] on span "Save" at bounding box center [674, 344] width 52 height 24
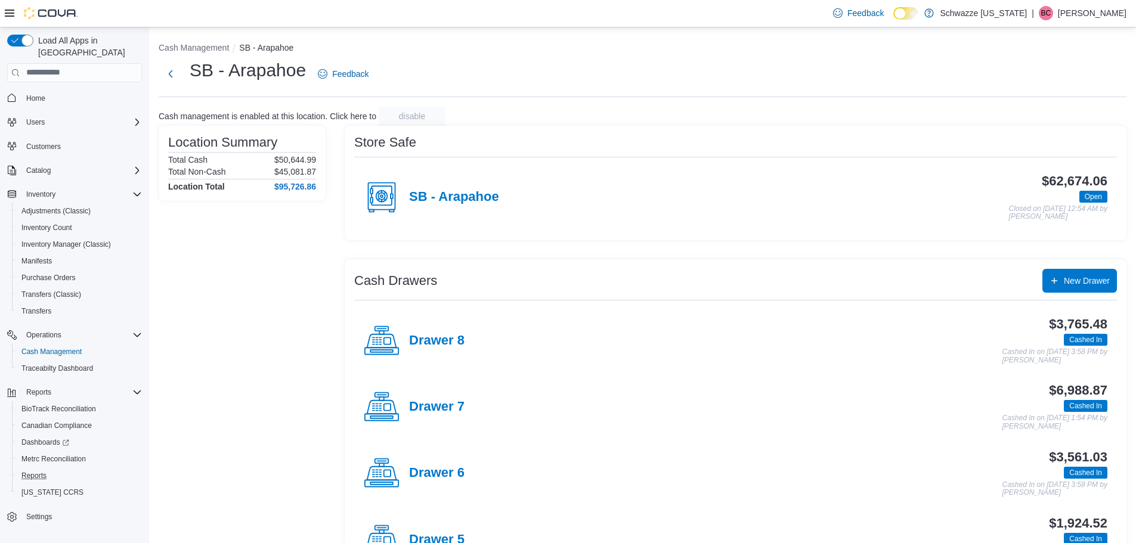
click at [32, 468] on button "Reports" at bounding box center [79, 476] width 135 height 17
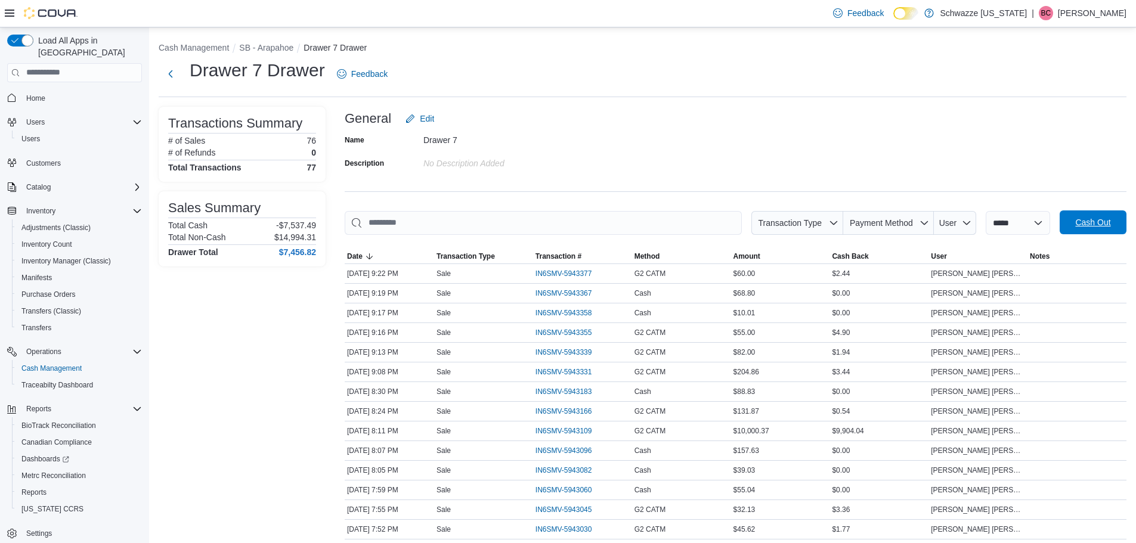
click at [1111, 218] on span "Cash Out" at bounding box center [1092, 223] width 35 height 12
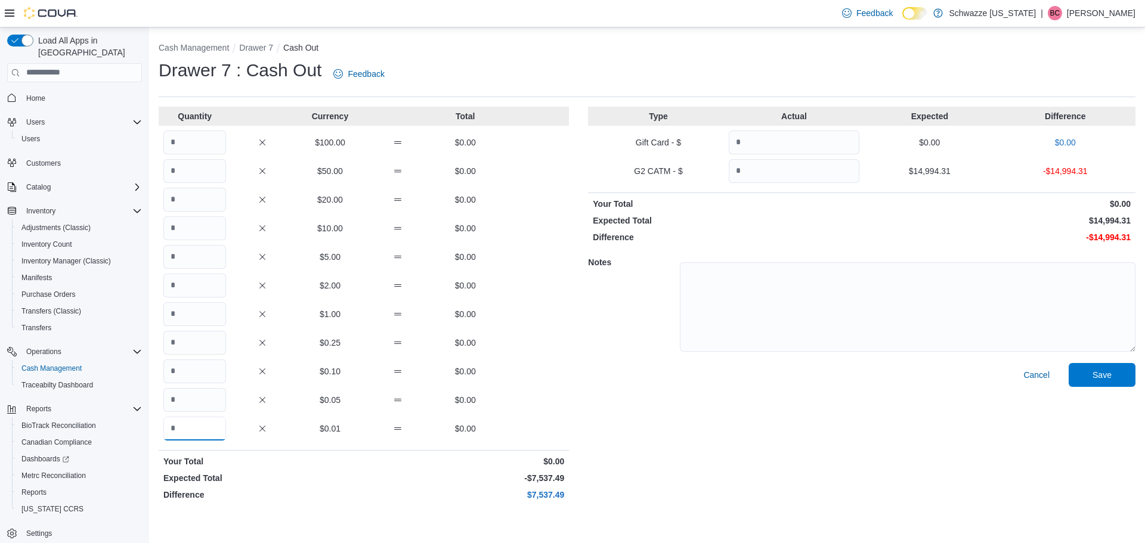
click at [213, 421] on input "Quantity" at bounding box center [194, 429] width 63 height 24
click at [586, 414] on div "Quantity Currency Total $100.00 $0.00 $50.00 $0.00 $20.00 $0.00 $10.00 $0.00 $5…" at bounding box center [647, 306] width 977 height 399
click at [195, 431] on input "**" at bounding box center [194, 429] width 63 height 24
click at [321, 494] on p "Difference" at bounding box center [262, 495] width 198 height 12
click at [197, 429] on input "****" at bounding box center [194, 429] width 63 height 24
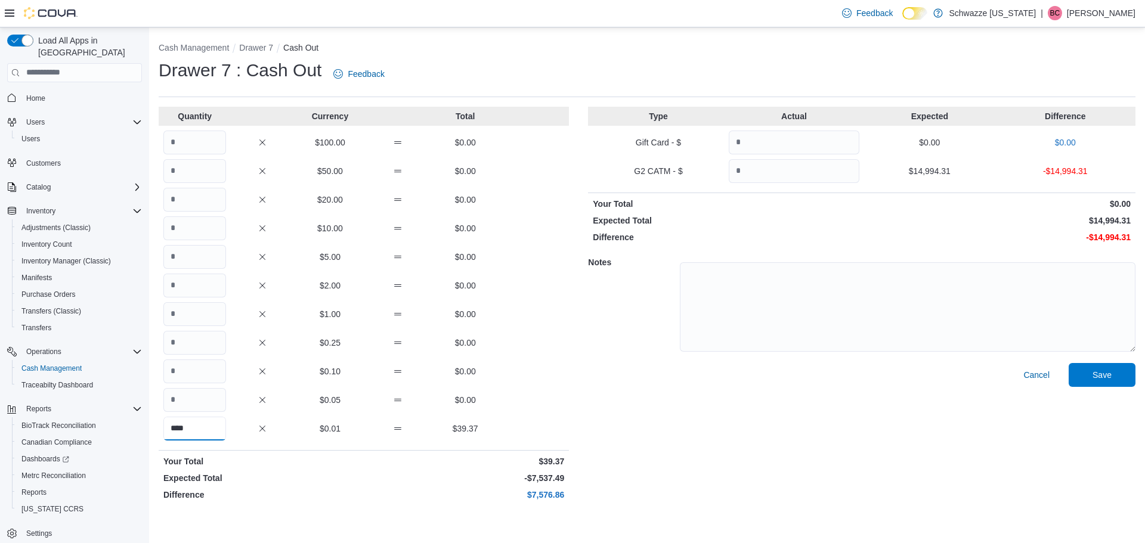
drag, startPoint x: 197, startPoint y: 429, endPoint x: 188, endPoint y: 429, distance: 8.4
click at [196, 429] on input "****" at bounding box center [194, 429] width 63 height 24
type input "*"
click at [697, 475] on div "Cancel Save" at bounding box center [862, 434] width 548 height 143
click at [263, 47] on button "Drawer 7" at bounding box center [256, 48] width 34 height 10
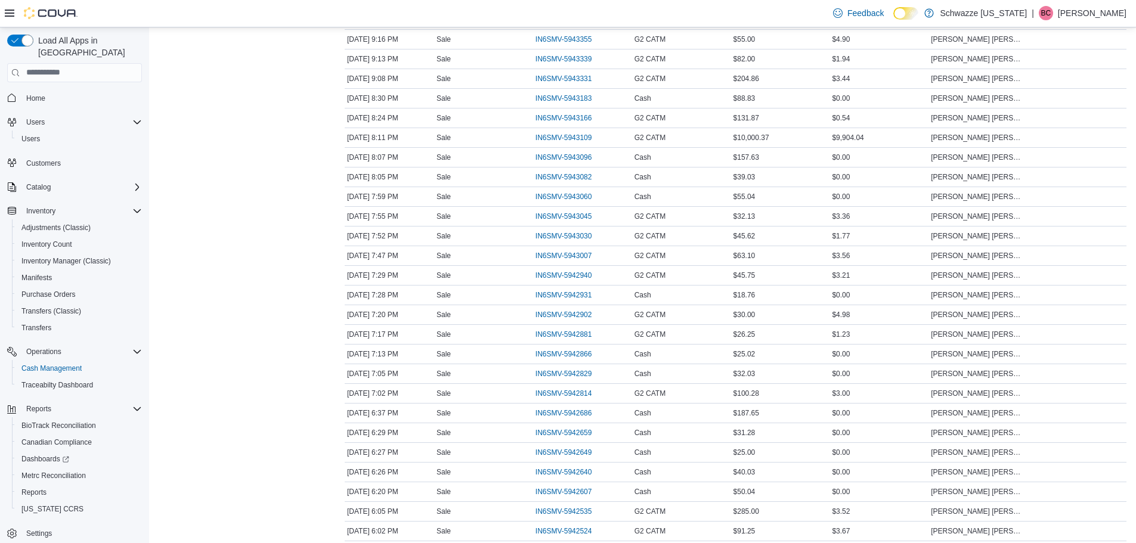
scroll to position [220, 0]
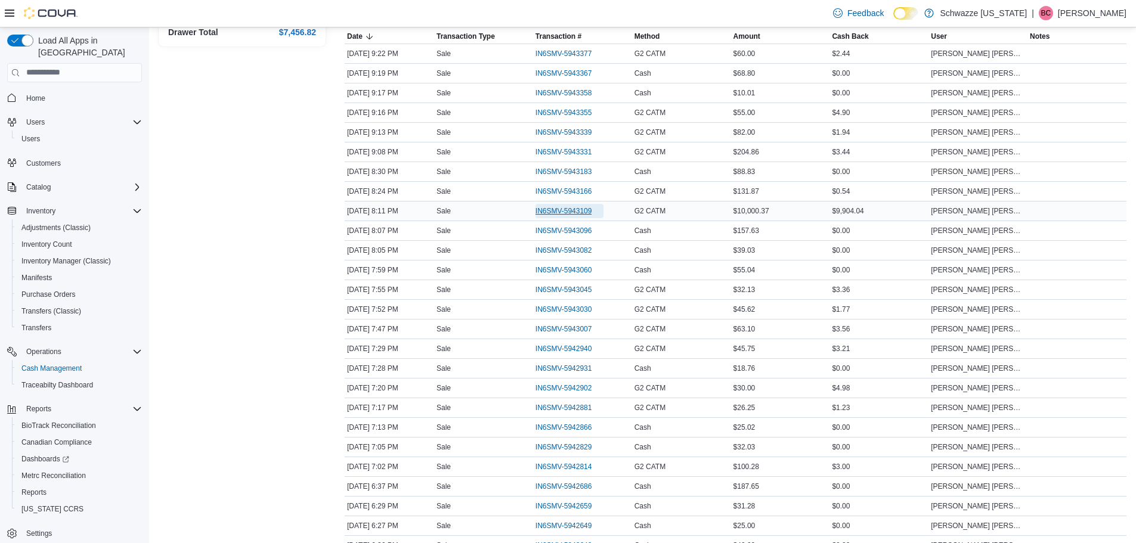
click at [569, 215] on span "IN6SMV-5943109" at bounding box center [564, 211] width 57 height 10
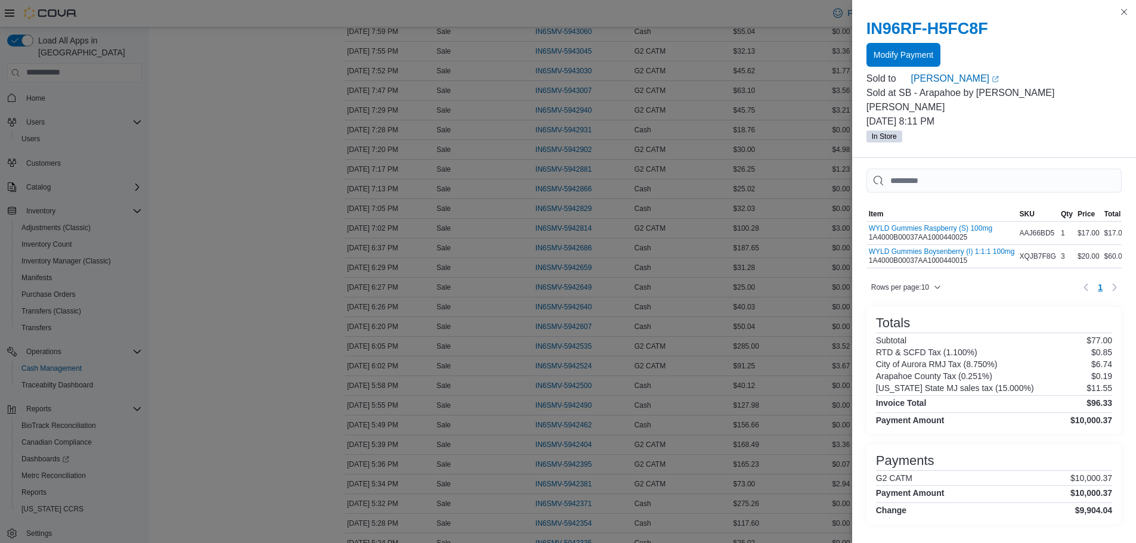
scroll to position [399, 0]
click at [892, 51] on span "Modify Payment" at bounding box center [904, 54] width 60 height 12
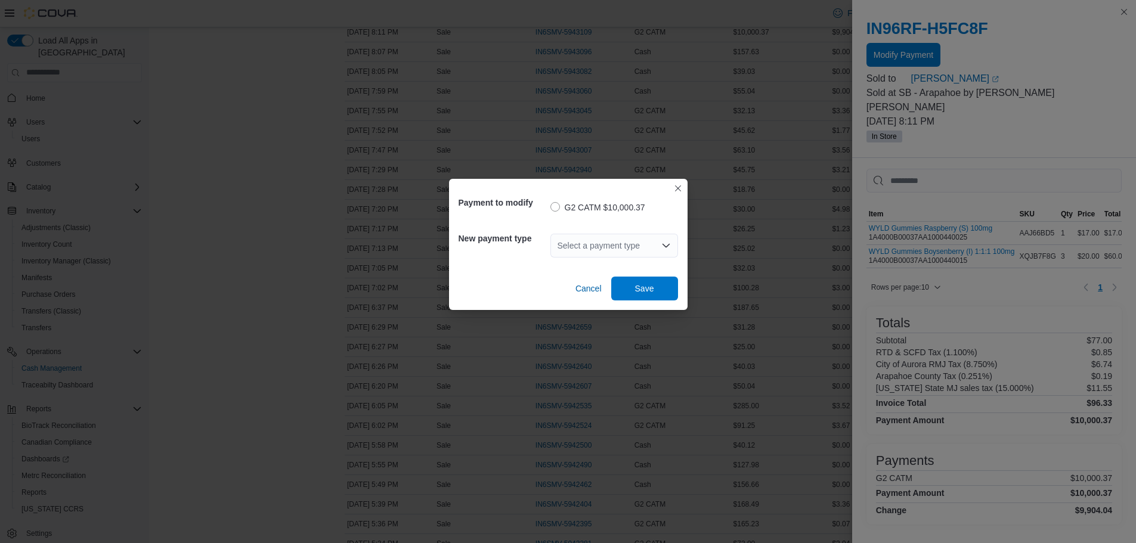
click at [664, 242] on icon "Open list of options" at bounding box center [667, 246] width 10 height 10
click at [626, 201] on label "G2 CATM $10,000.37" at bounding box center [598, 207] width 95 height 14
click at [630, 246] on div "Select a payment type" at bounding box center [615, 246] width 128 height 24
click at [678, 191] on button "Closes this modal window" at bounding box center [678, 188] width 14 height 14
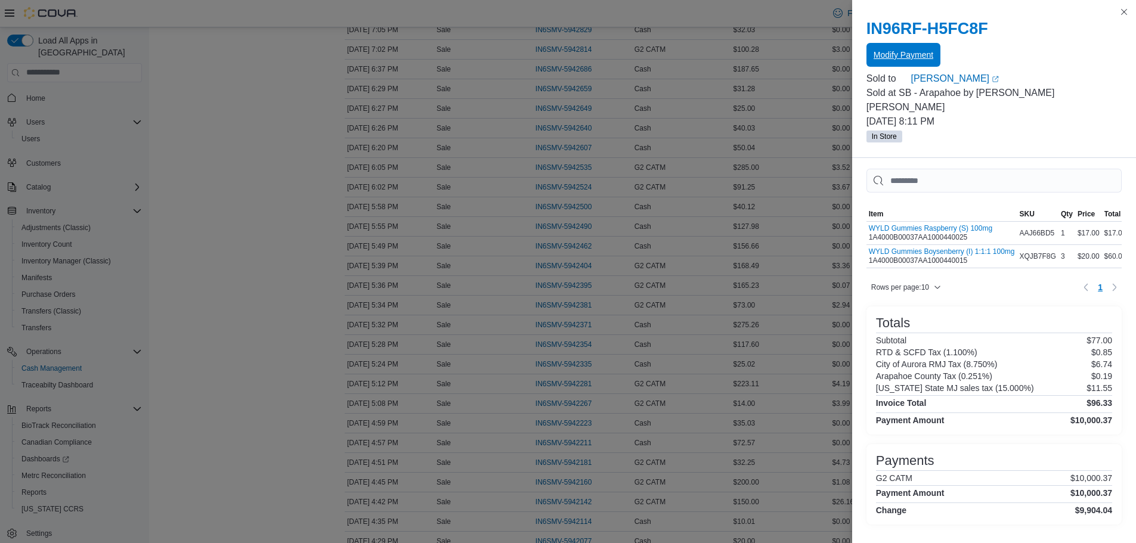
scroll to position [0, 0]
click at [1120, 10] on button "Close this dialog" at bounding box center [1124, 11] width 14 height 14
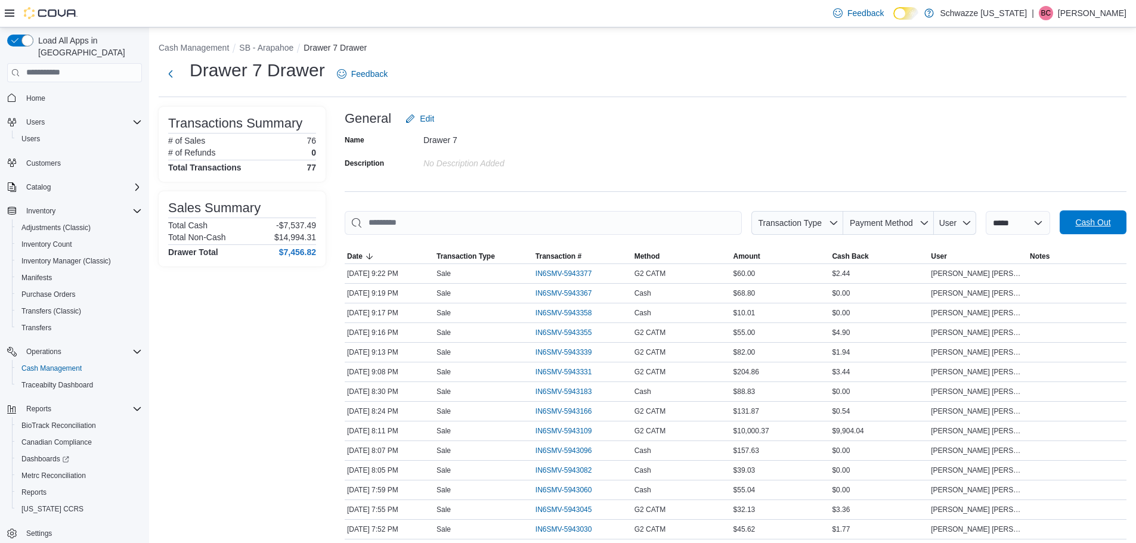
click at [1104, 227] on span "Cash Out" at bounding box center [1092, 223] width 35 height 12
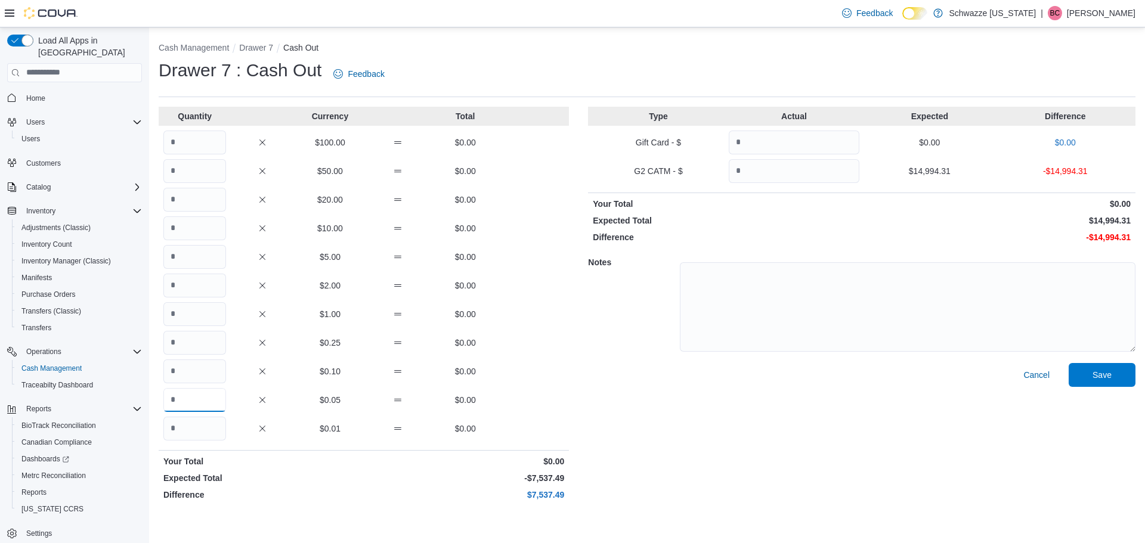
click at [186, 400] on input "Quantity" at bounding box center [194, 400] width 63 height 24
click at [178, 434] on input "Quantity" at bounding box center [194, 429] width 63 height 24
type input "****"
click at [193, 315] on input "Quantity" at bounding box center [194, 314] width 63 height 24
type input "***"
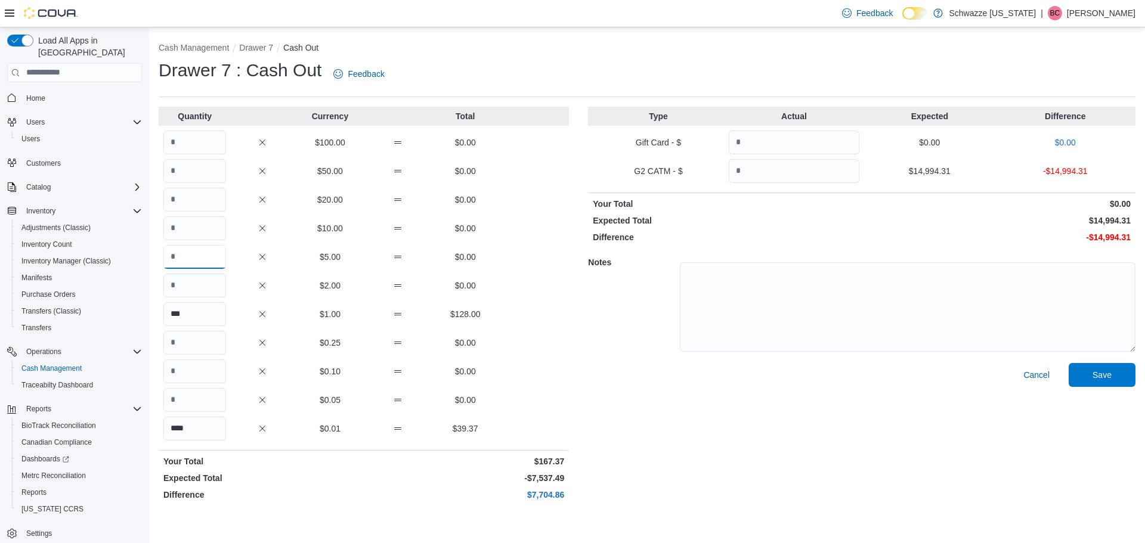
click at [204, 263] on input "Quantity" at bounding box center [194, 257] width 63 height 24
type input "*"
click at [197, 239] on input "Quantity" at bounding box center [194, 229] width 63 height 24
type input "*"
click at [208, 205] on input "Quantity" at bounding box center [194, 200] width 63 height 24
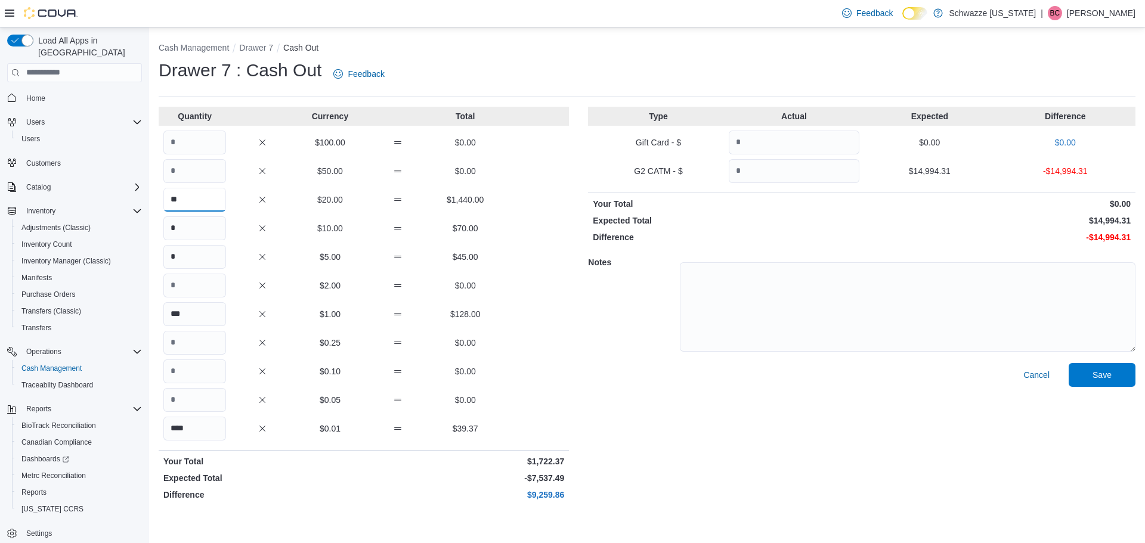
type input "**"
click at [213, 164] on input "Quantity" at bounding box center [194, 171] width 63 height 24
click at [197, 133] on input "Quantity" at bounding box center [194, 143] width 63 height 24
type input "*"
click at [847, 168] on input "Quantity" at bounding box center [794, 171] width 131 height 24
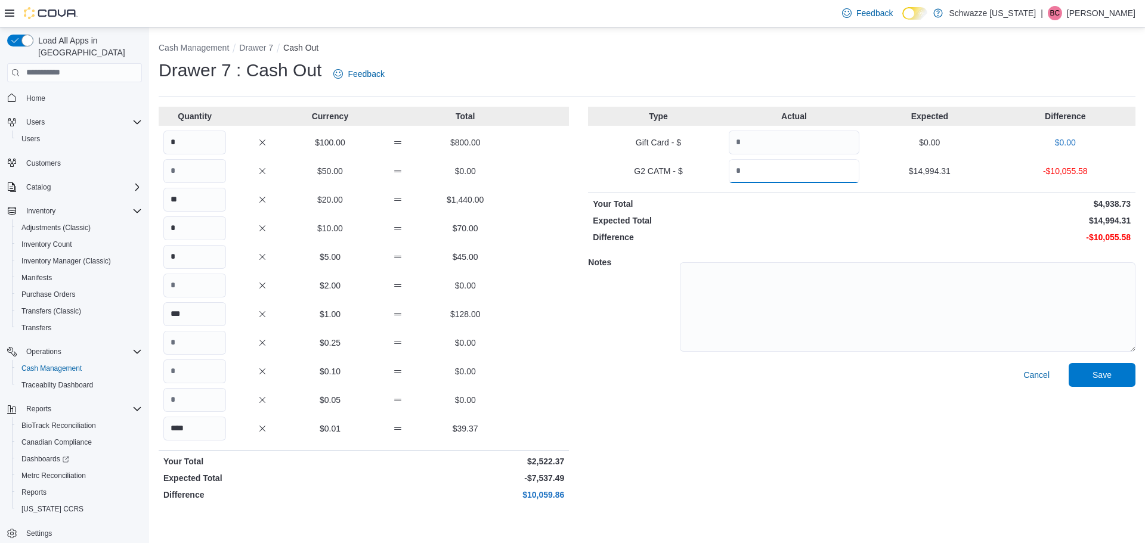
type input "*******"
click at [897, 457] on div "Cancel Save" at bounding box center [862, 434] width 548 height 143
click at [252, 36] on div "Cash Management Drawer 7 Cash Out Drawer 7 : Cash Out Feedback Quantity Currenc…" at bounding box center [647, 271] width 996 height 488
click at [259, 46] on button "Drawer 7" at bounding box center [256, 48] width 34 height 10
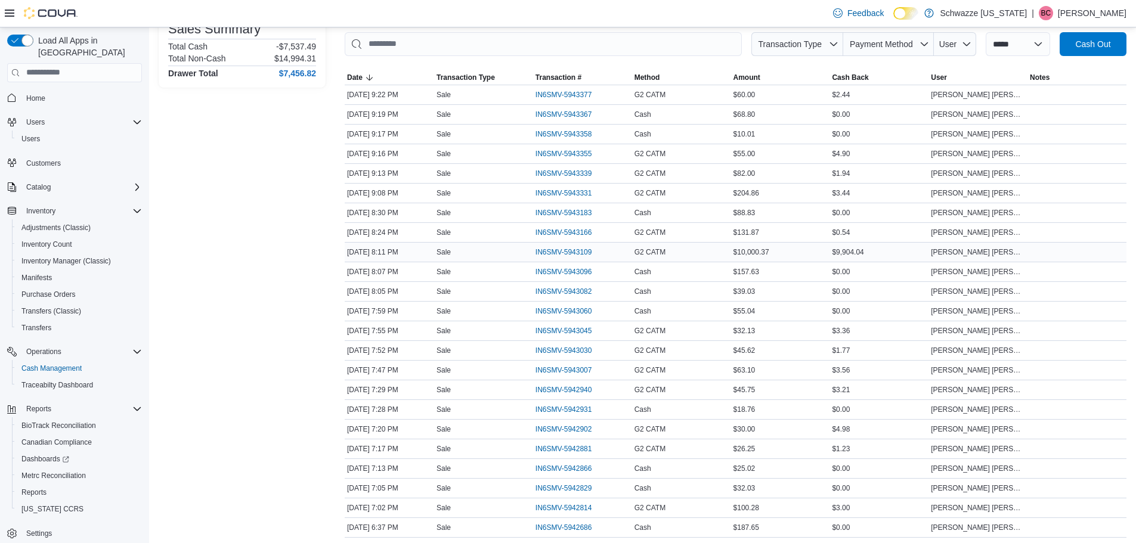
scroll to position [119, 0]
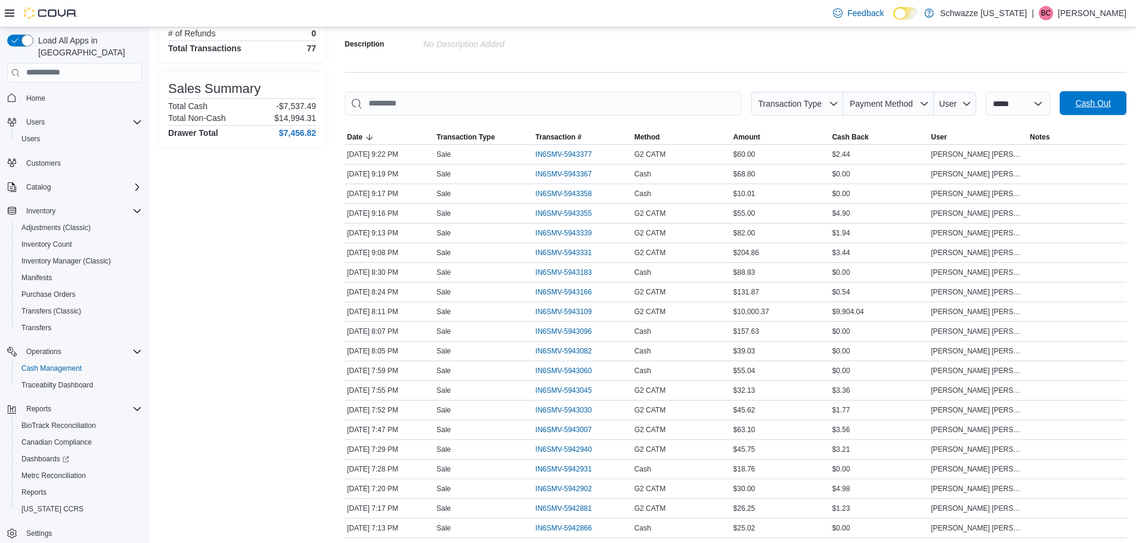
click at [1101, 101] on span "Cash Out" at bounding box center [1092, 103] width 35 height 12
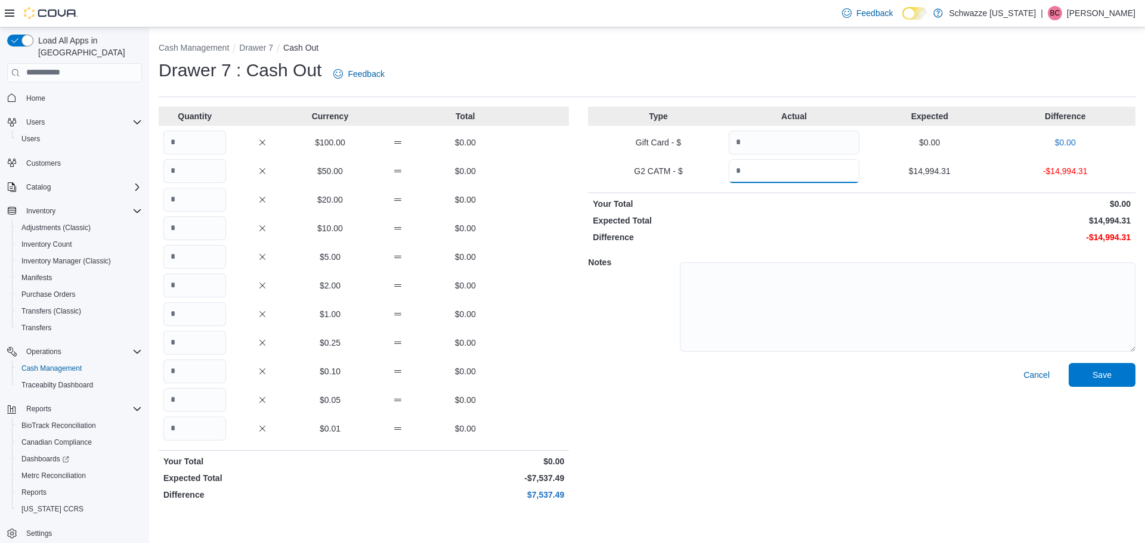
click at [778, 161] on input "Quantity" at bounding box center [794, 171] width 131 height 24
type input "*******"
click at [205, 430] on input "Quantity" at bounding box center [194, 429] width 63 height 24
type input "****"
click at [213, 314] on input "Quantity" at bounding box center [194, 314] width 63 height 24
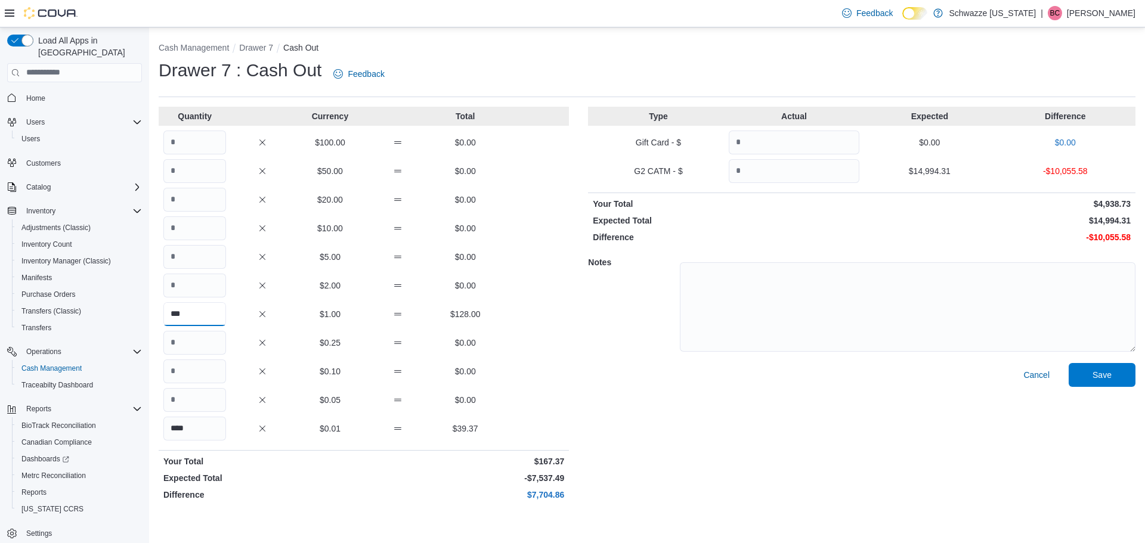
type input "***"
click at [186, 245] on input "Quantity" at bounding box center [194, 257] width 63 height 24
type input "*"
click at [193, 228] on input "Quantity" at bounding box center [194, 229] width 63 height 24
type input "*"
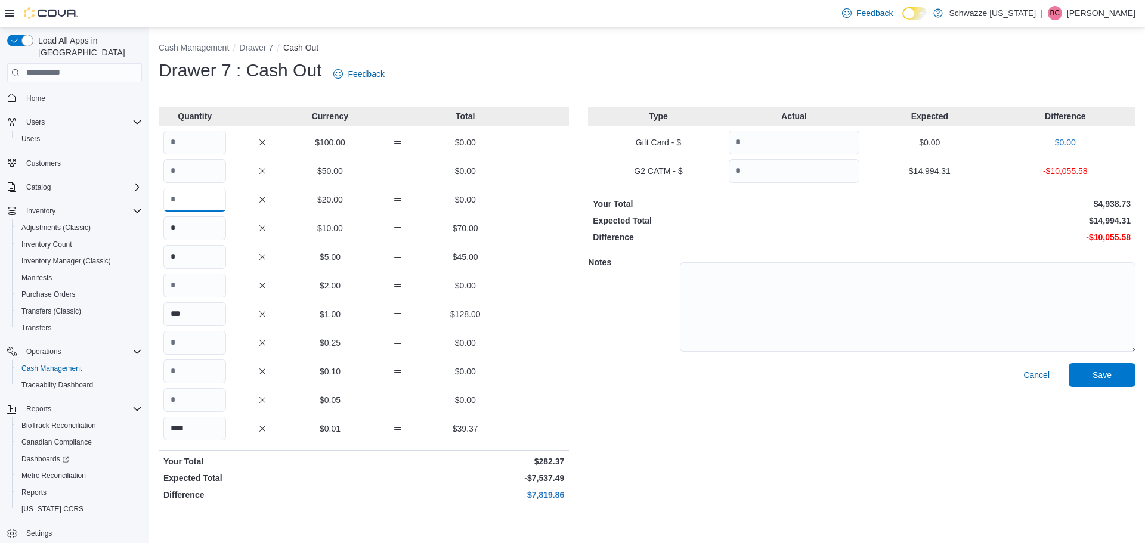
click at [208, 200] on input "Quantity" at bounding box center [194, 200] width 63 height 24
type input "**"
click at [209, 140] on input "Quantity" at bounding box center [194, 143] width 63 height 24
type input "*"
click at [1090, 376] on span "Save" at bounding box center [1102, 375] width 52 height 24
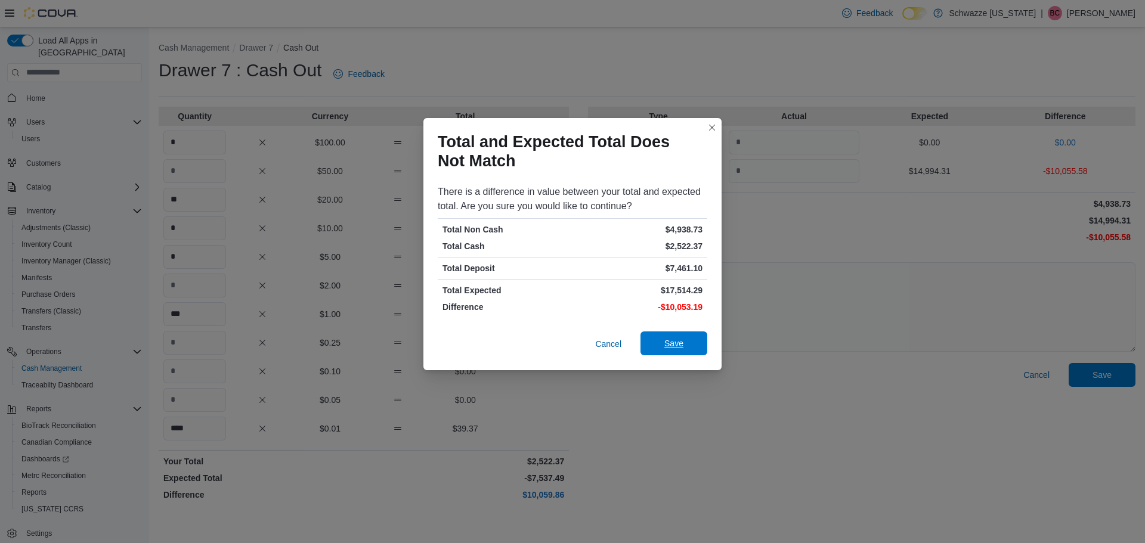
click at [686, 350] on span "Save" at bounding box center [674, 344] width 52 height 24
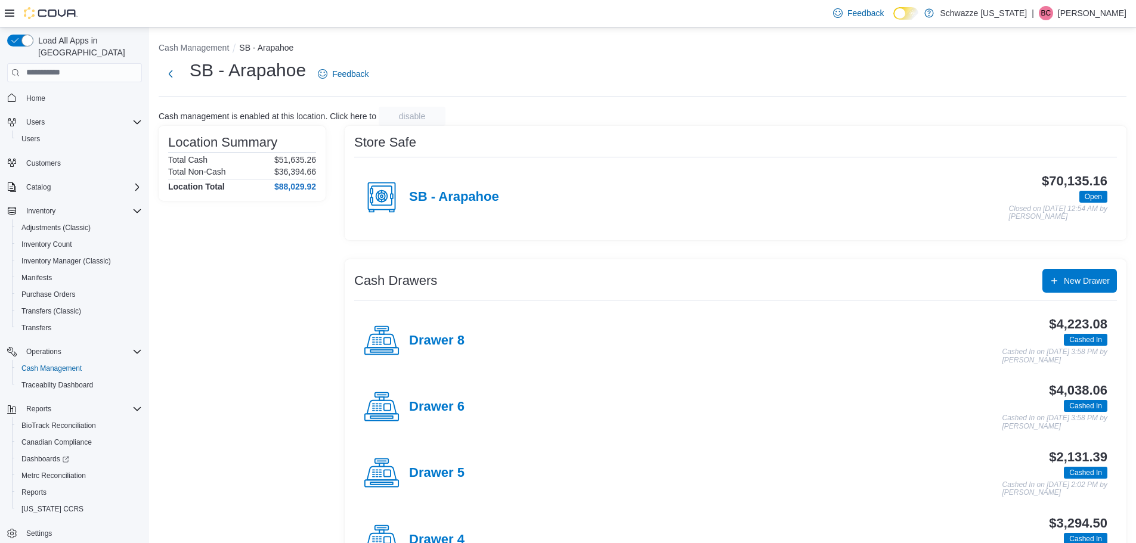
click at [446, 474] on h4 "Drawer 5" at bounding box center [436, 474] width 55 height 16
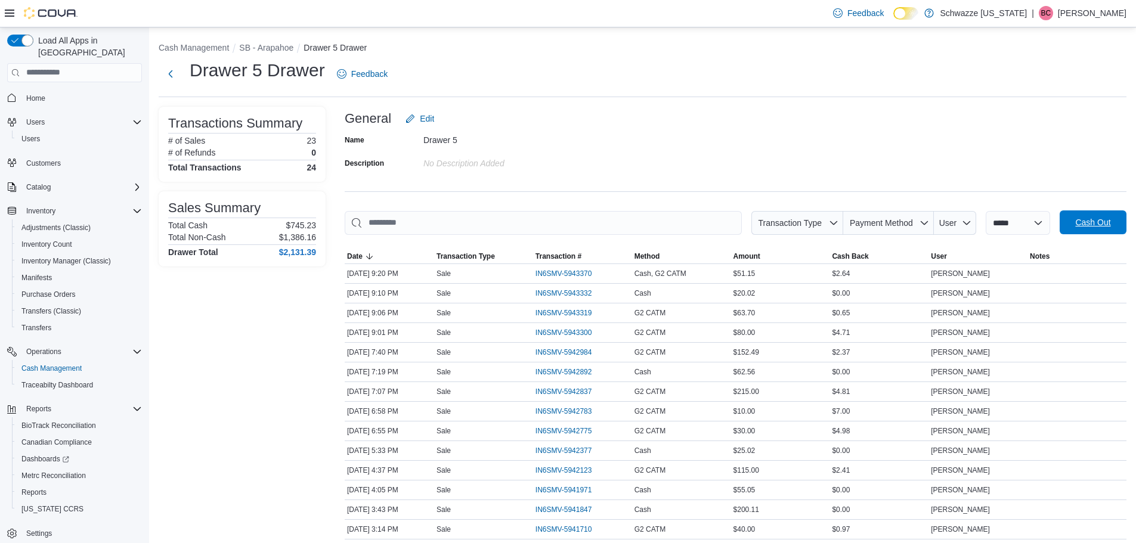
click at [1102, 227] on span "Cash Out" at bounding box center [1092, 223] width 35 height 12
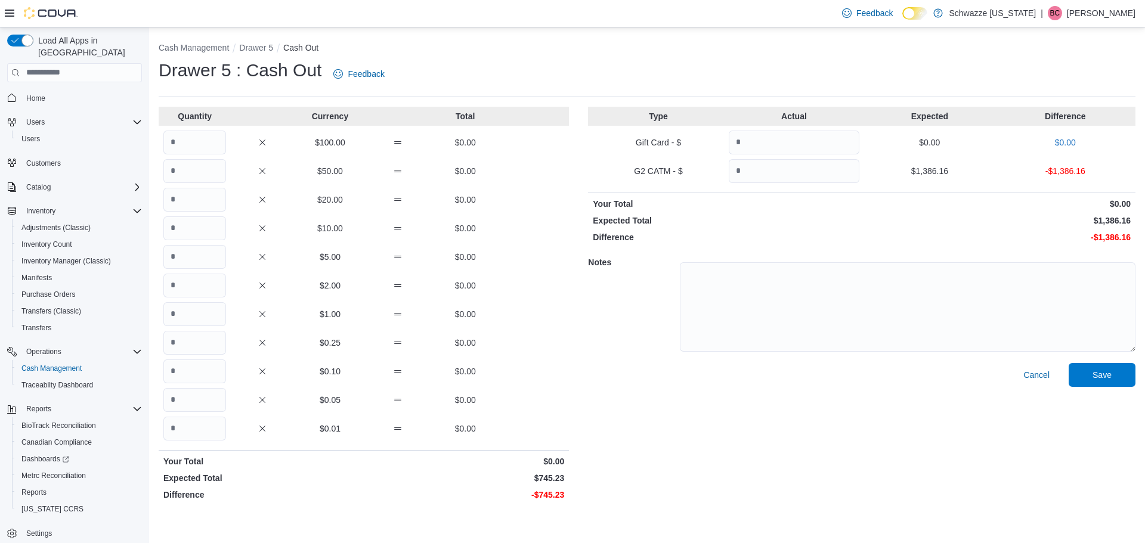
click at [227, 226] on div "$10.00 $0.00" at bounding box center [364, 229] width 410 height 24
click at [832, 213] on div "Type Actual Expected Difference Gift Card - $ $0.00 $0.00 G2 CATM - $ $1,386.16…" at bounding box center [862, 306] width 548 height 399
click at [200, 314] on input "Quantity" at bounding box center [194, 314] width 63 height 24
type input "***"
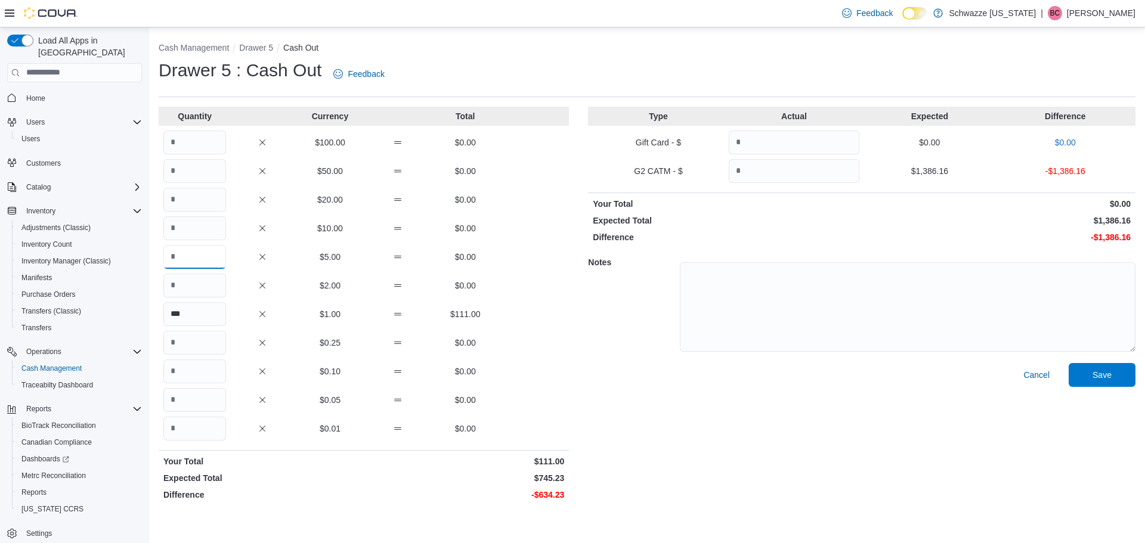
click at [178, 259] on input "Quantity" at bounding box center [194, 257] width 63 height 24
type input "**"
click at [196, 223] on input "Quantity" at bounding box center [194, 229] width 63 height 24
type input "*"
click at [196, 200] on input "Quantity" at bounding box center [194, 200] width 63 height 24
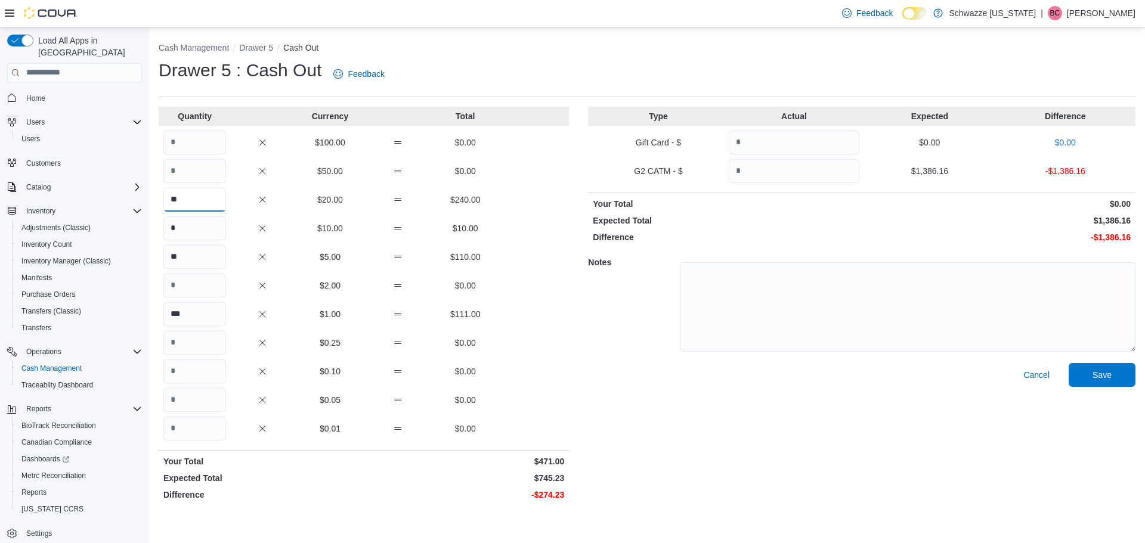
type input "**"
click at [199, 181] on input "Quantity" at bounding box center [194, 171] width 63 height 24
type input "*"
click at [193, 143] on input "Quantity" at bounding box center [194, 143] width 63 height 24
type input "*"
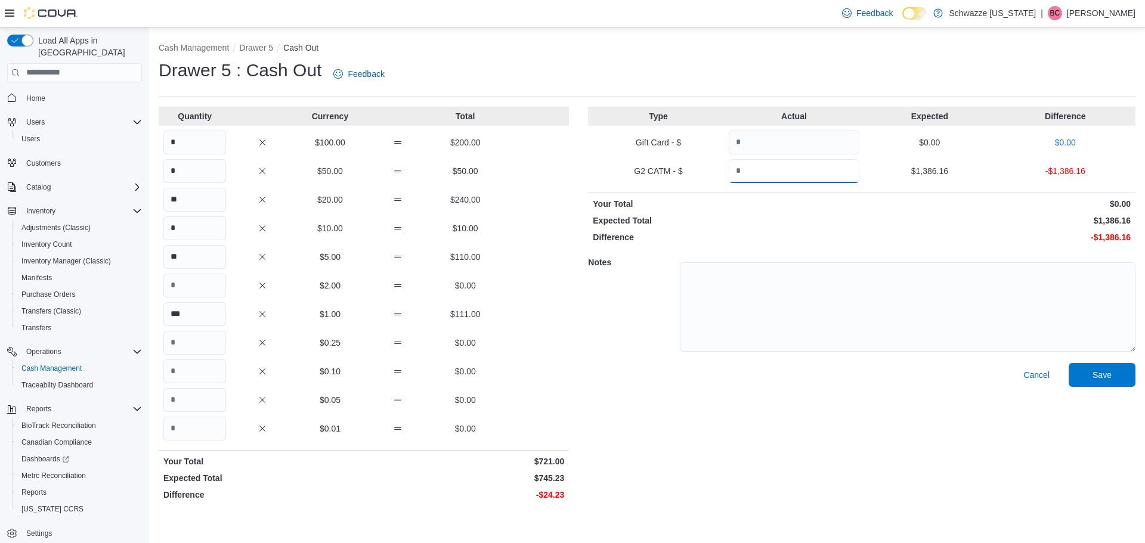
click at [846, 168] on input "Quantity" at bounding box center [794, 171] width 131 height 24
type input "*******"
click at [219, 422] on input "Quantity" at bounding box center [194, 429] width 63 height 24
type input "****"
click at [653, 337] on div "Notes" at bounding box center [862, 305] width 548 height 115
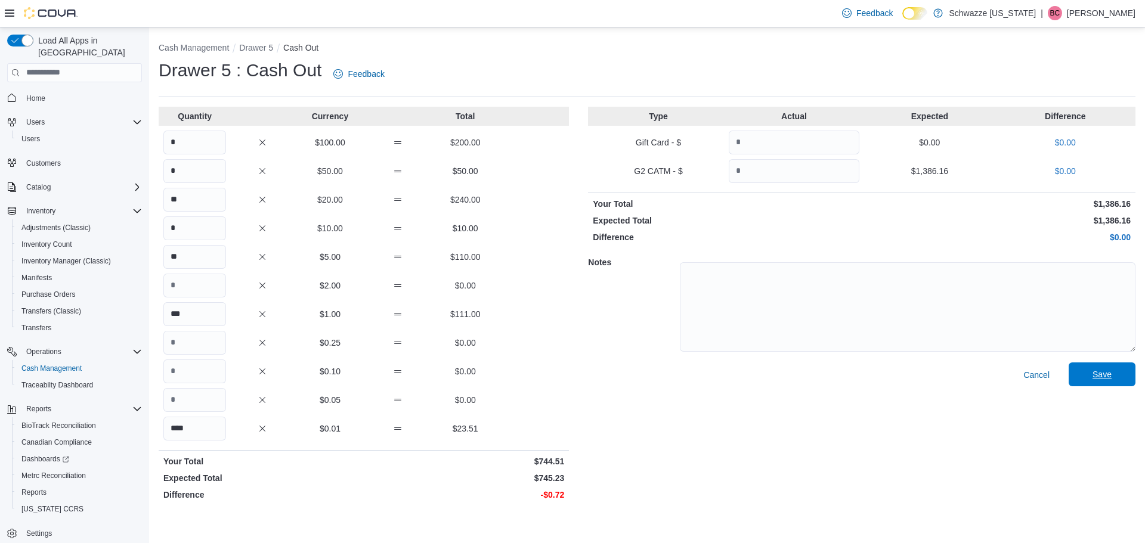
click at [1107, 384] on span "Save" at bounding box center [1102, 375] width 52 height 24
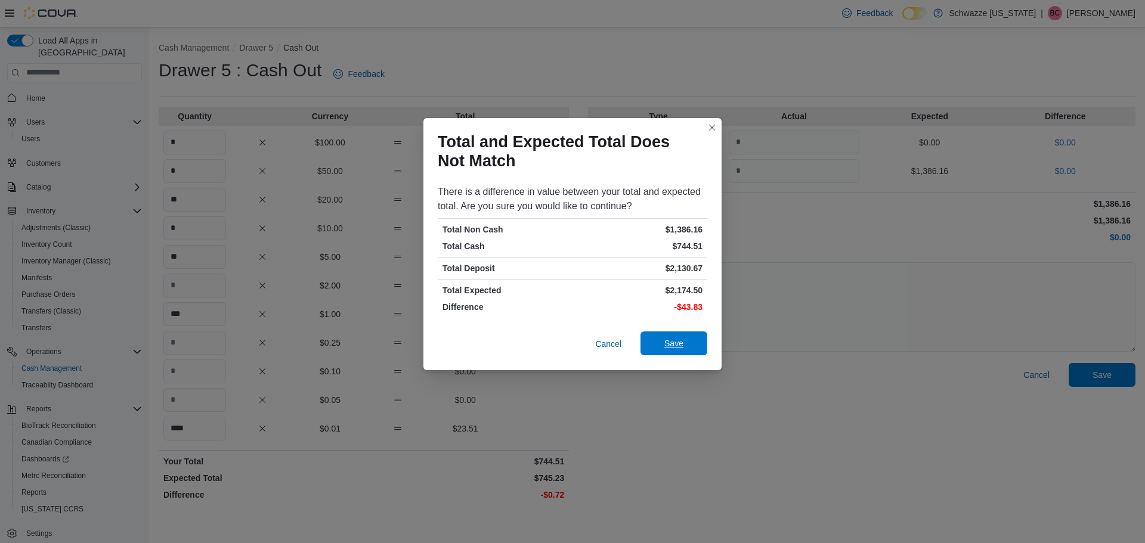
click at [691, 338] on span "Save" at bounding box center [674, 344] width 52 height 24
